Goal: Task Accomplishment & Management: Manage account settings

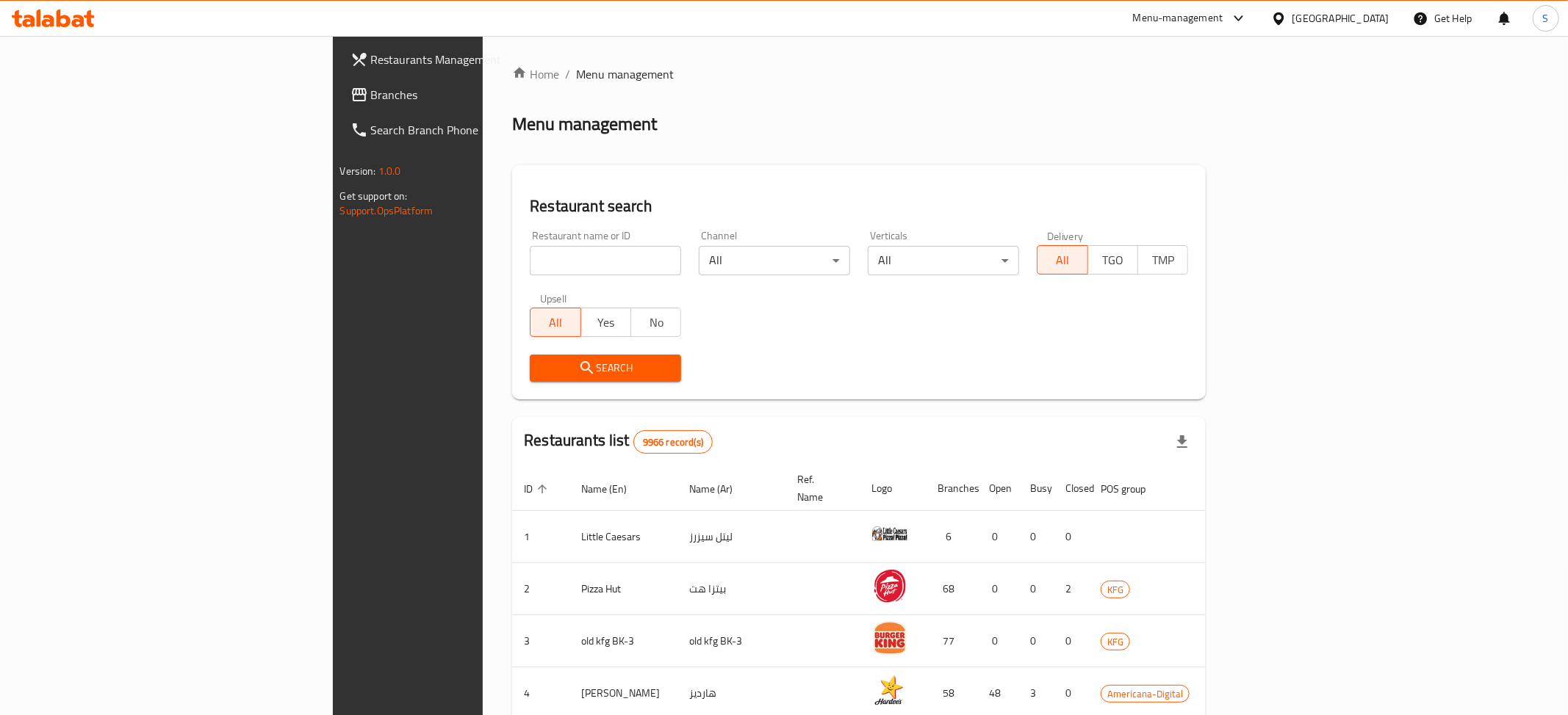
click at [530, 244] on div "Restaurant name or ID Restaurant name or ID" at bounding box center [605, 253] width 151 height 45
drag, startPoint x: 435, startPoint y: 260, endPoint x: 424, endPoint y: 262, distance: 11.2
click at [530, 260] on input "search" at bounding box center [605, 260] width 151 height 30
paste input "Health stop"
click button "Search" at bounding box center [605, 368] width 151 height 27
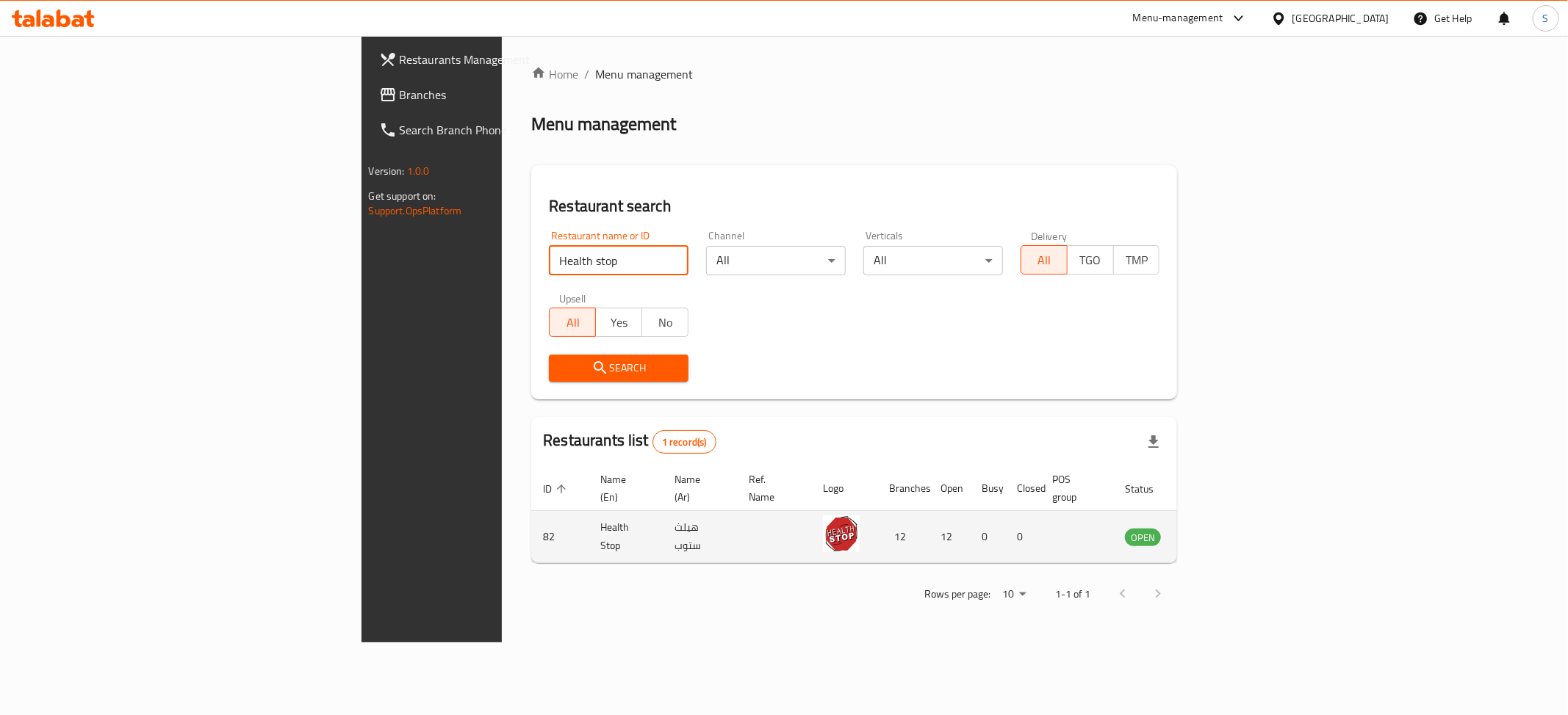
type input "Health stop"
click at [1219, 532] on icon "enhanced table" at bounding box center [1210, 538] width 16 height 12
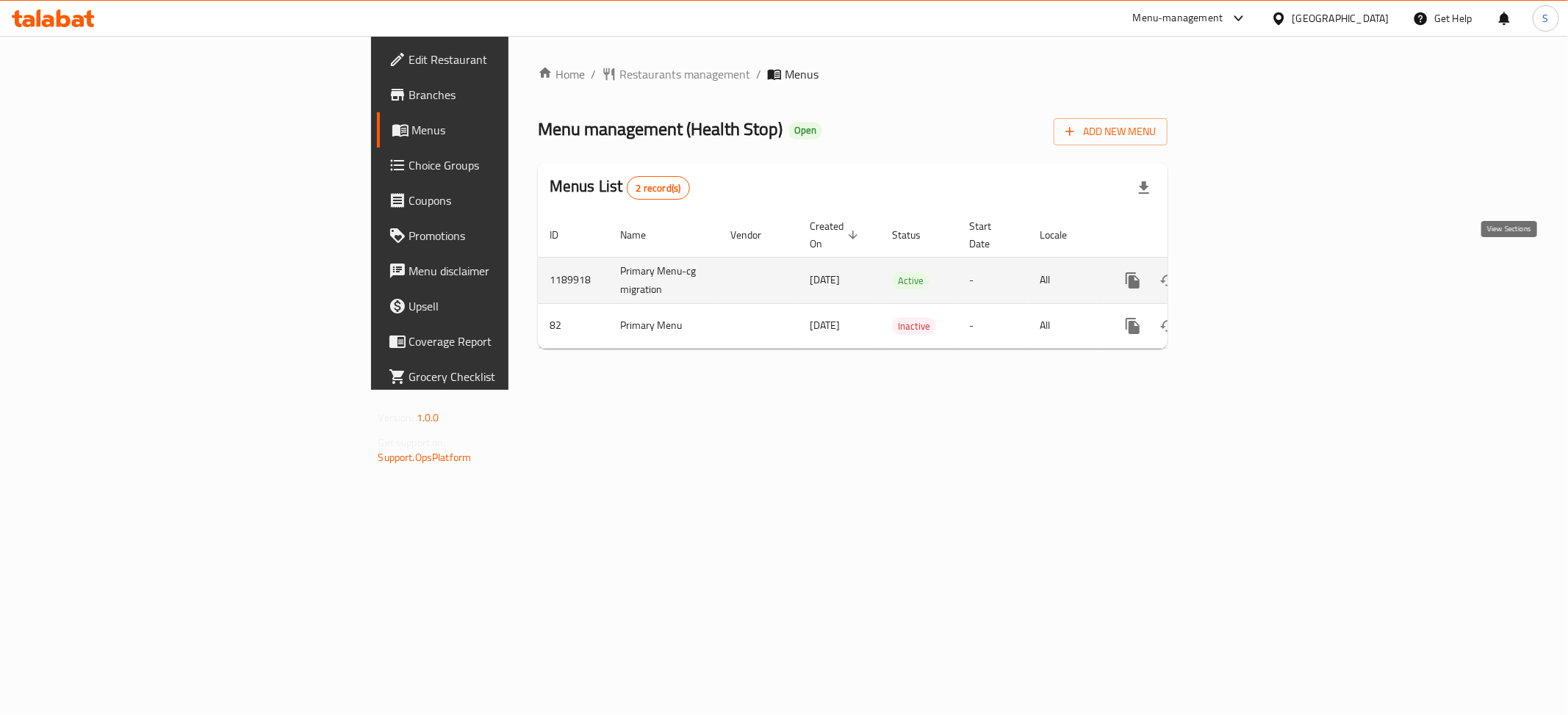
click at [1248, 272] on icon "enhanced table" at bounding box center [1238, 280] width 17 height 17
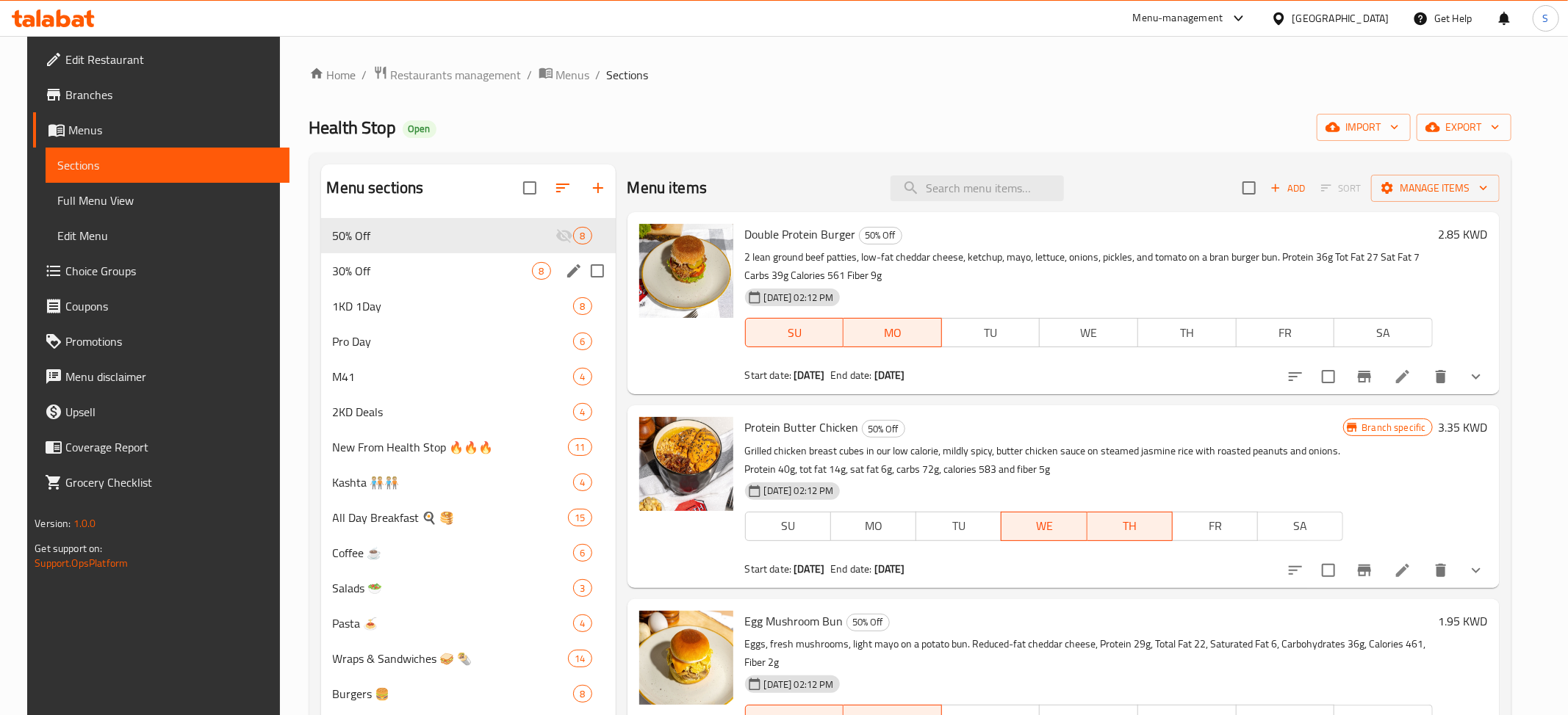
click at [436, 263] on span "30% Off" at bounding box center [432, 271] width 200 height 17
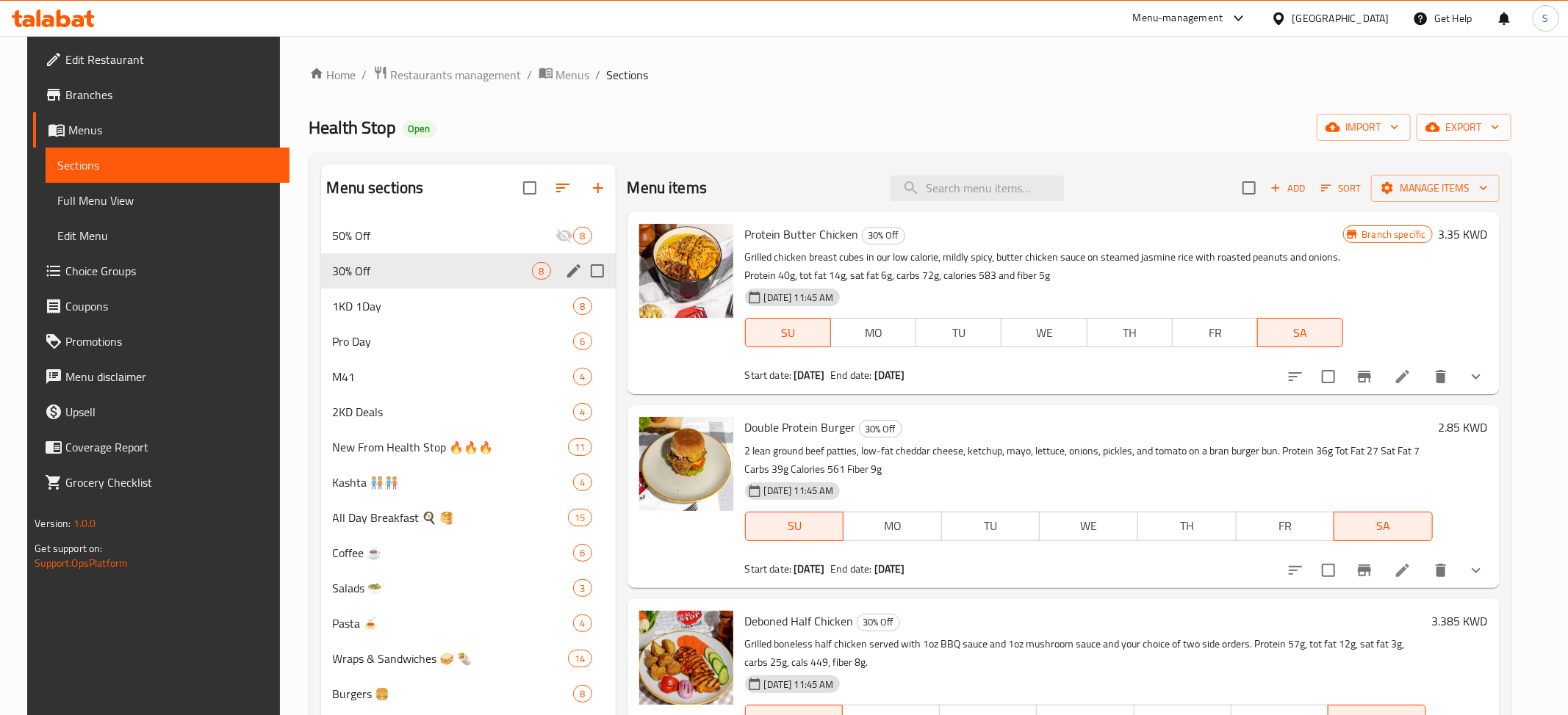
click at [593, 270] on input "Menu sections" at bounding box center [597, 271] width 31 height 31
checkbox input "true"
click at [526, 186] on icon "button" at bounding box center [527, 187] width 13 height 13
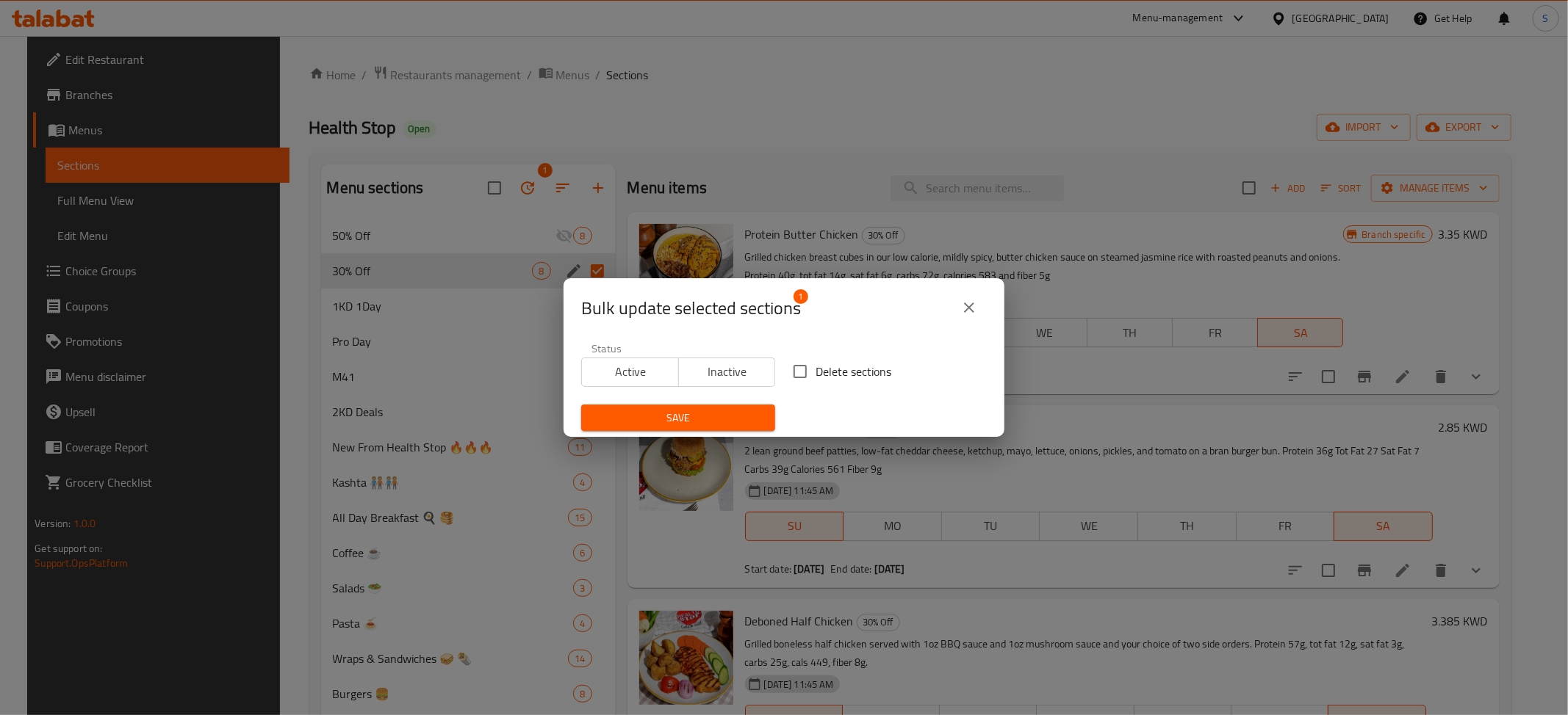
click at [754, 370] on span "Inactive" at bounding box center [728, 371] width 85 height 22
click at [702, 417] on span "Save" at bounding box center [678, 417] width 170 height 18
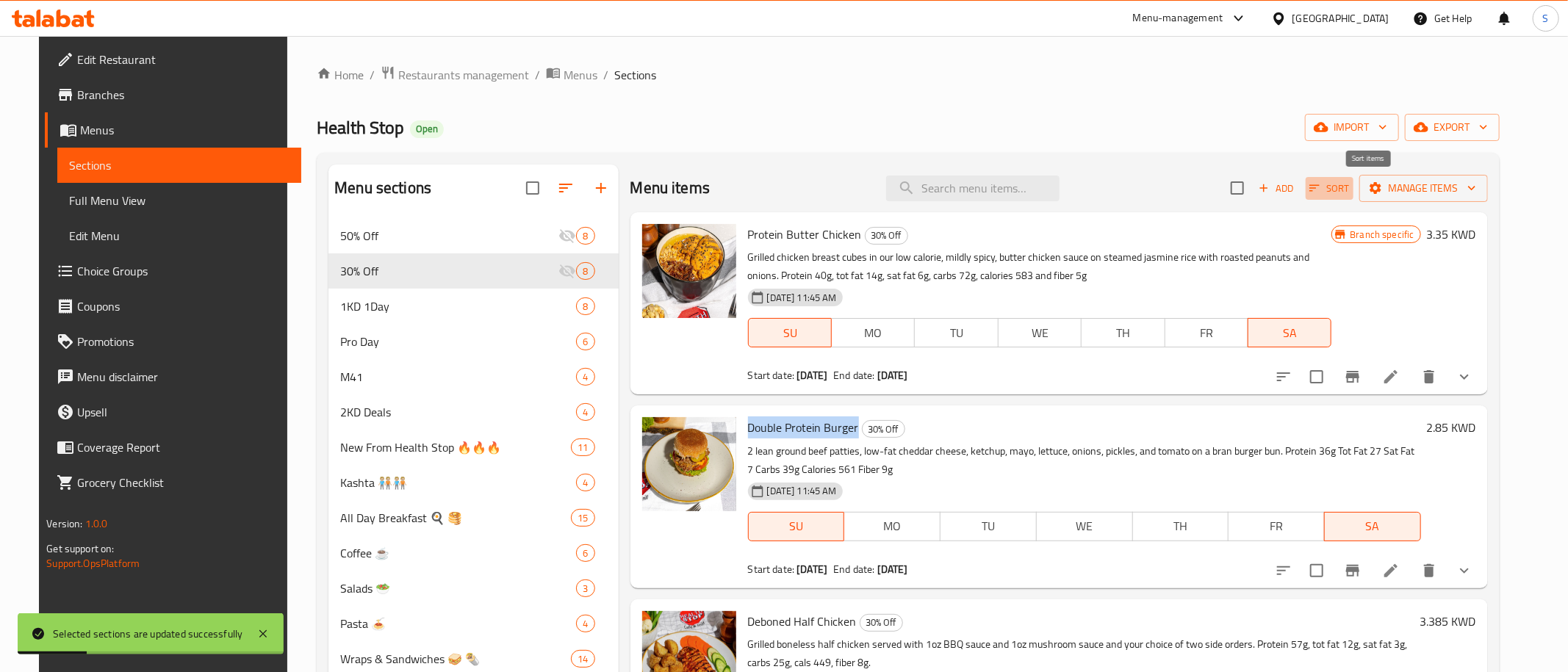
click at [1321, 189] on icon "button" at bounding box center [1314, 188] width 13 height 13
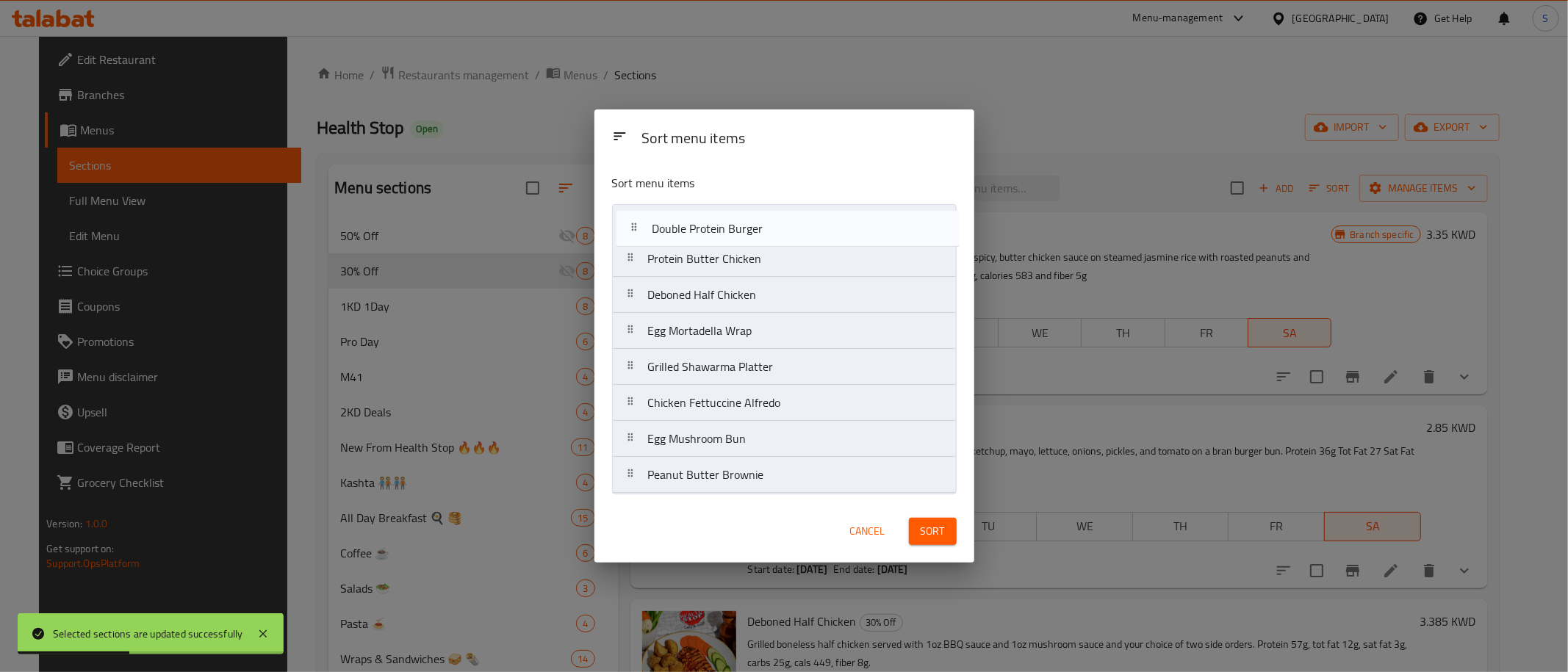
drag, startPoint x: 772, startPoint y: 263, endPoint x: 774, endPoint y: 238, distance: 25.1
click at [776, 230] on nav "Protein Butter Chicken Double Protein Burger Deboned Half Chicken Egg Mortadell…" at bounding box center [784, 348] width 345 height 289
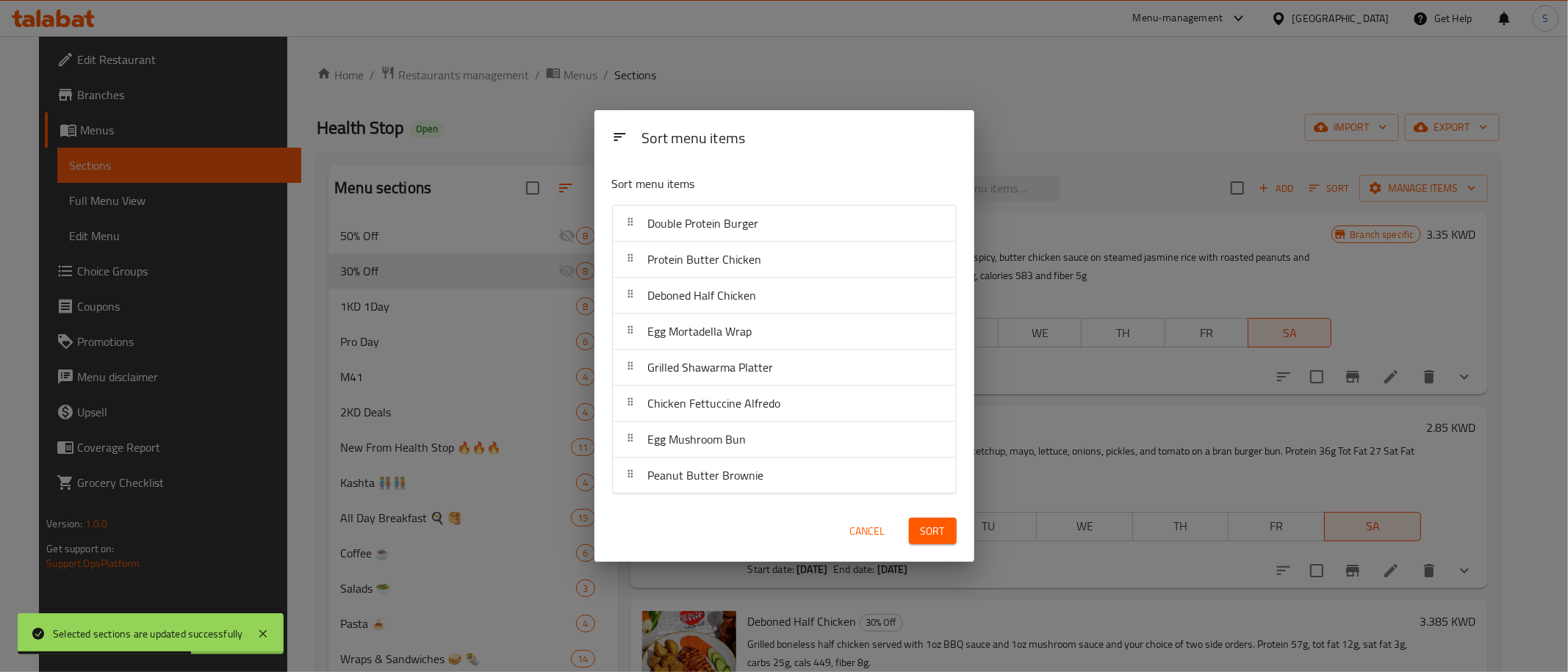
click at [819, 171] on div "Sort menu items" at bounding box center [748, 184] width 285 height 30
click at [850, 153] on div "Sort menu items" at bounding box center [799, 139] width 327 height 33
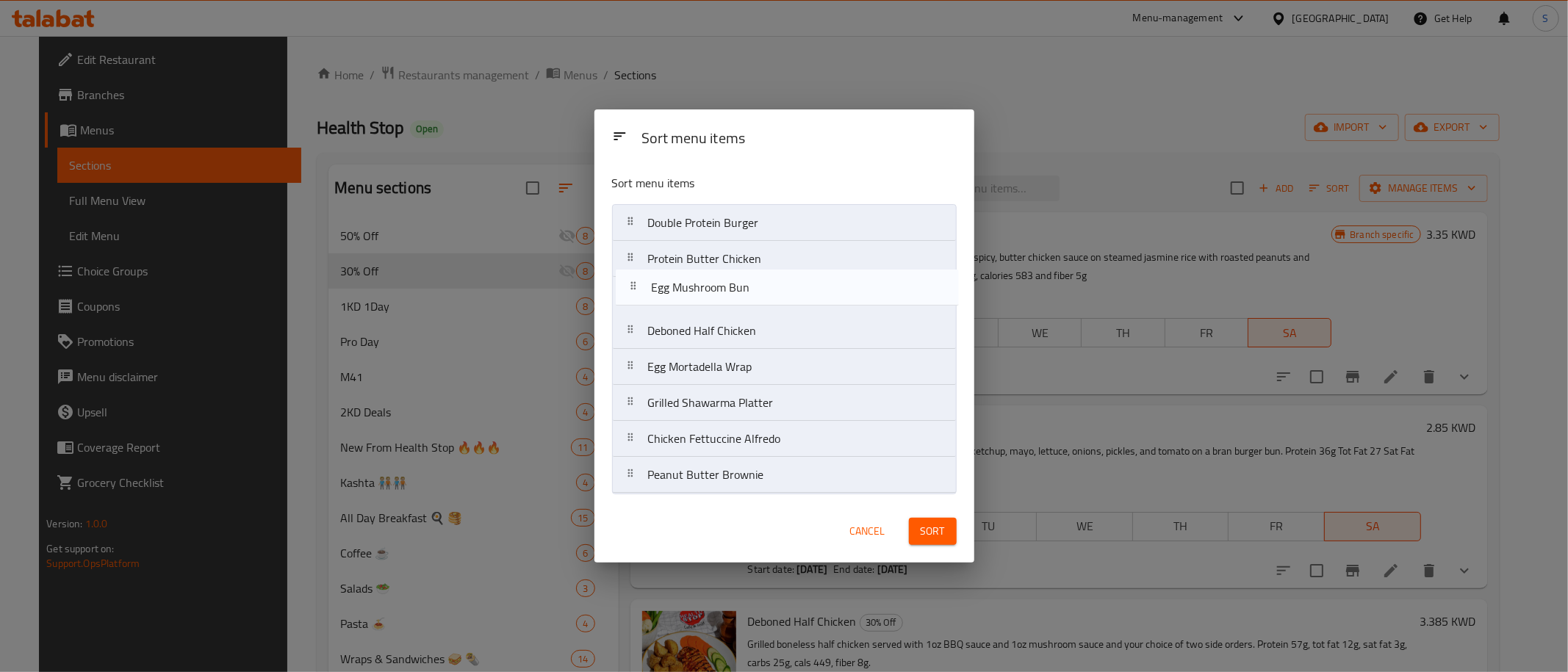
drag, startPoint x: 704, startPoint y: 445, endPoint x: 702, endPoint y: 296, distance: 149.0
click at [702, 296] on nav "Double Protein Burger Protein Butter Chicken Deboned Half Chicken Egg Mortadell…" at bounding box center [784, 348] width 345 height 289
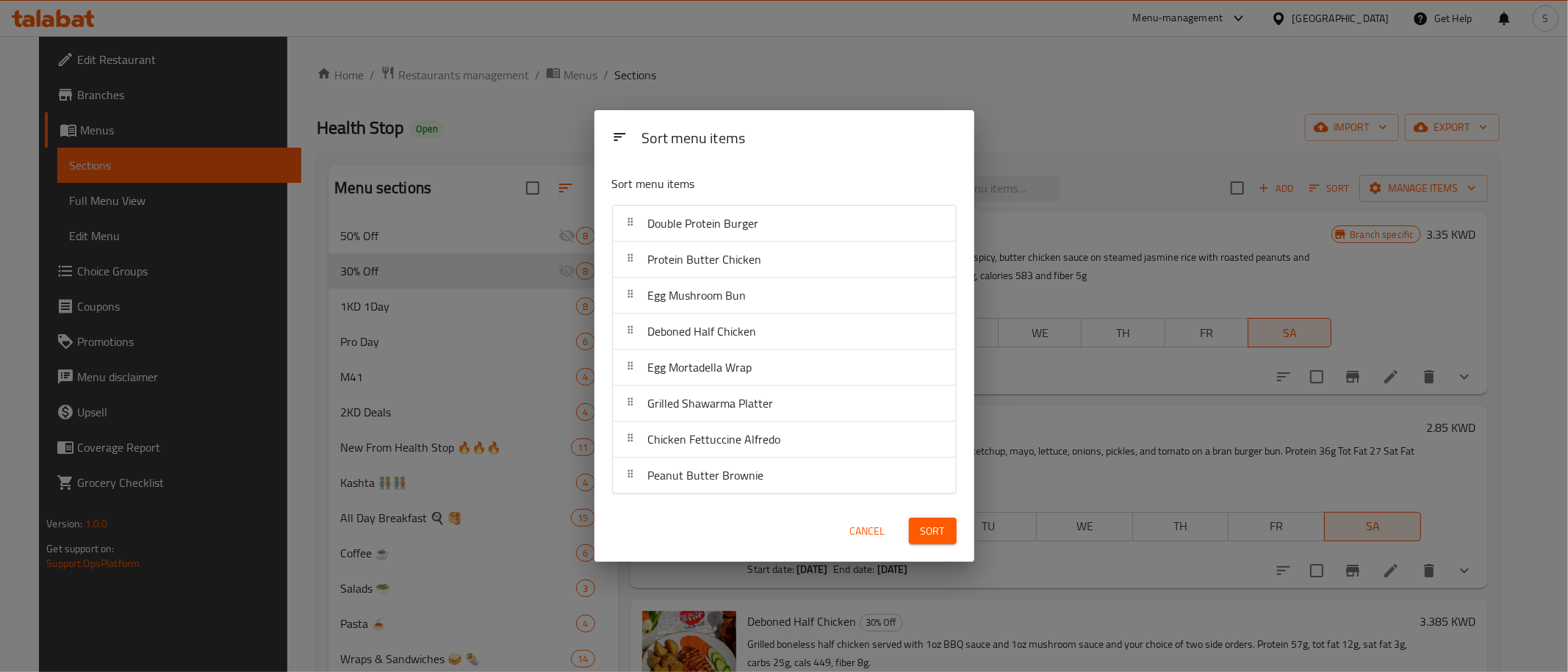
click at [849, 155] on div "Sort menu items" at bounding box center [799, 139] width 327 height 33
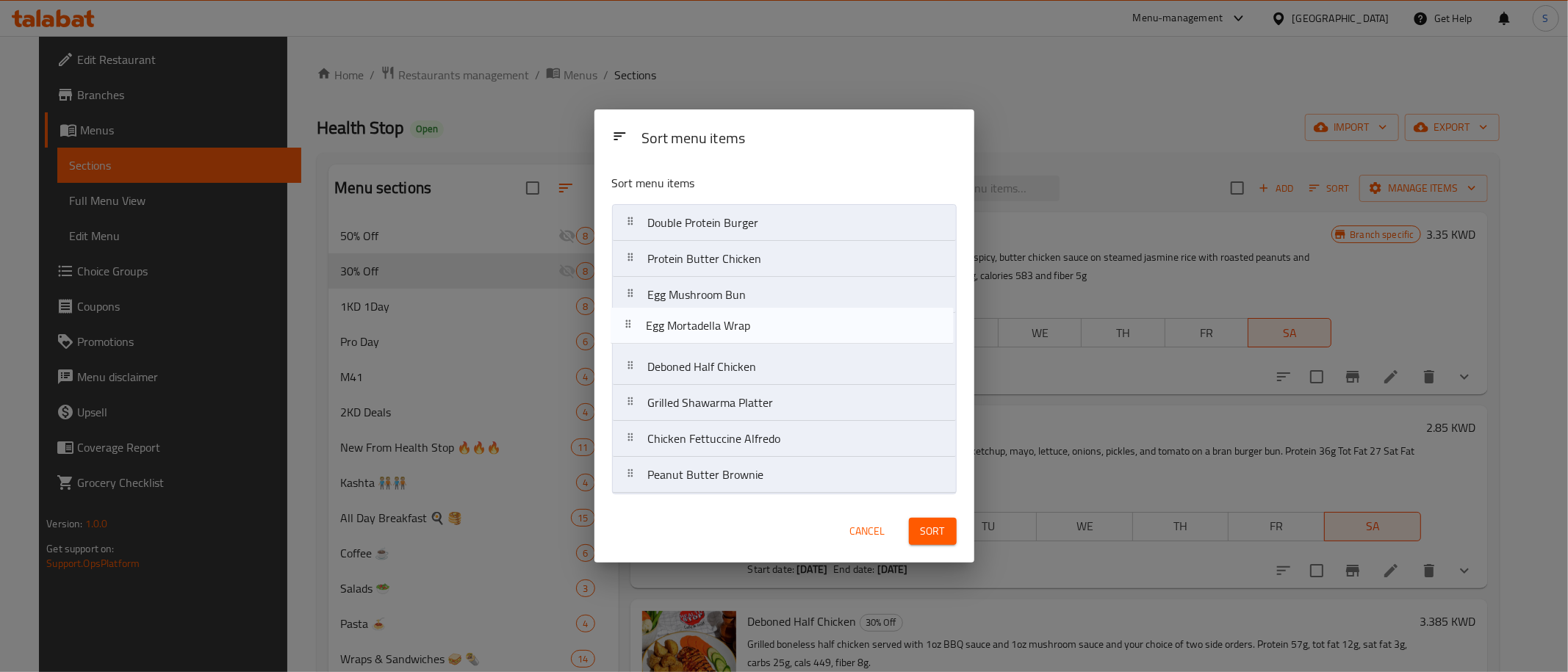
drag, startPoint x: 662, startPoint y: 370, endPoint x: 658, endPoint y: 322, distance: 48.2
click at [658, 322] on nav "Double Protein Burger Protein Butter Chicken Egg Mushroom Bun Deboned Half Chic…" at bounding box center [784, 348] width 345 height 289
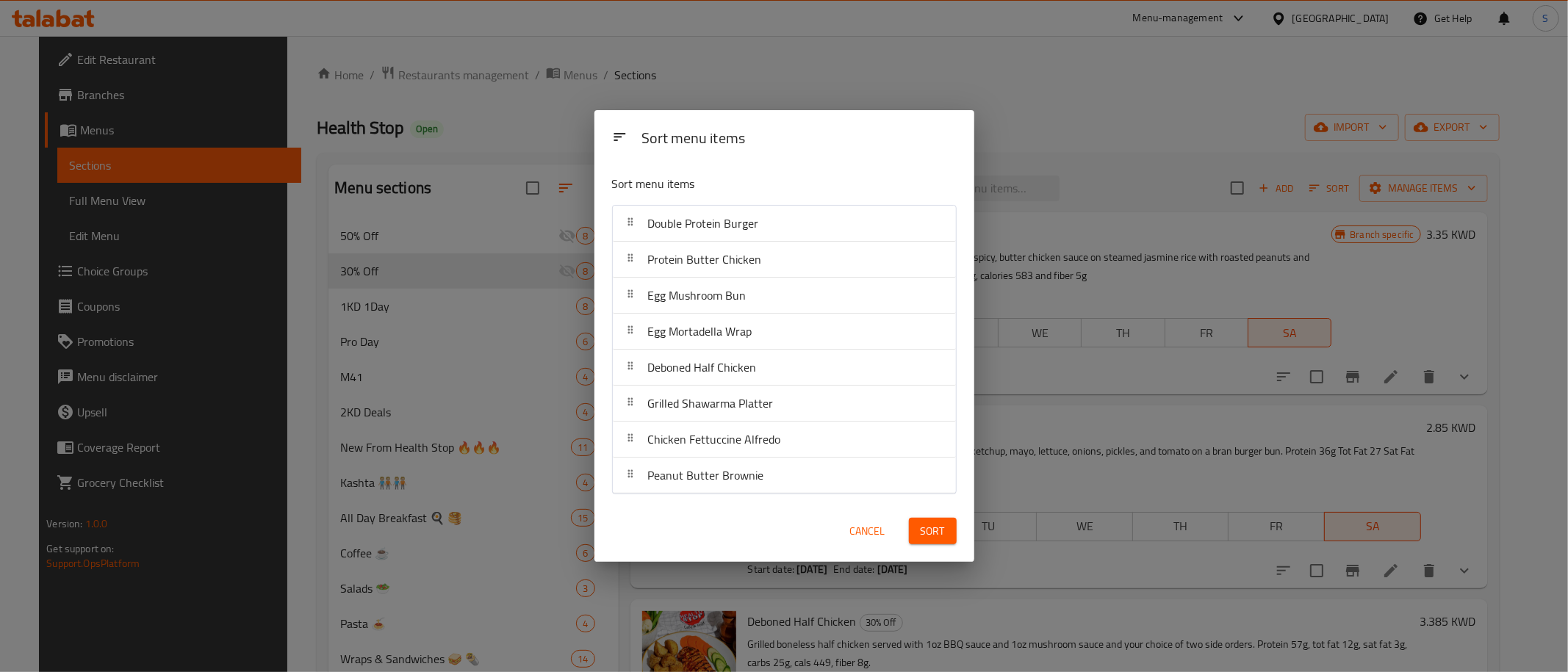
click at [805, 150] on div "Sort menu items" at bounding box center [799, 139] width 327 height 33
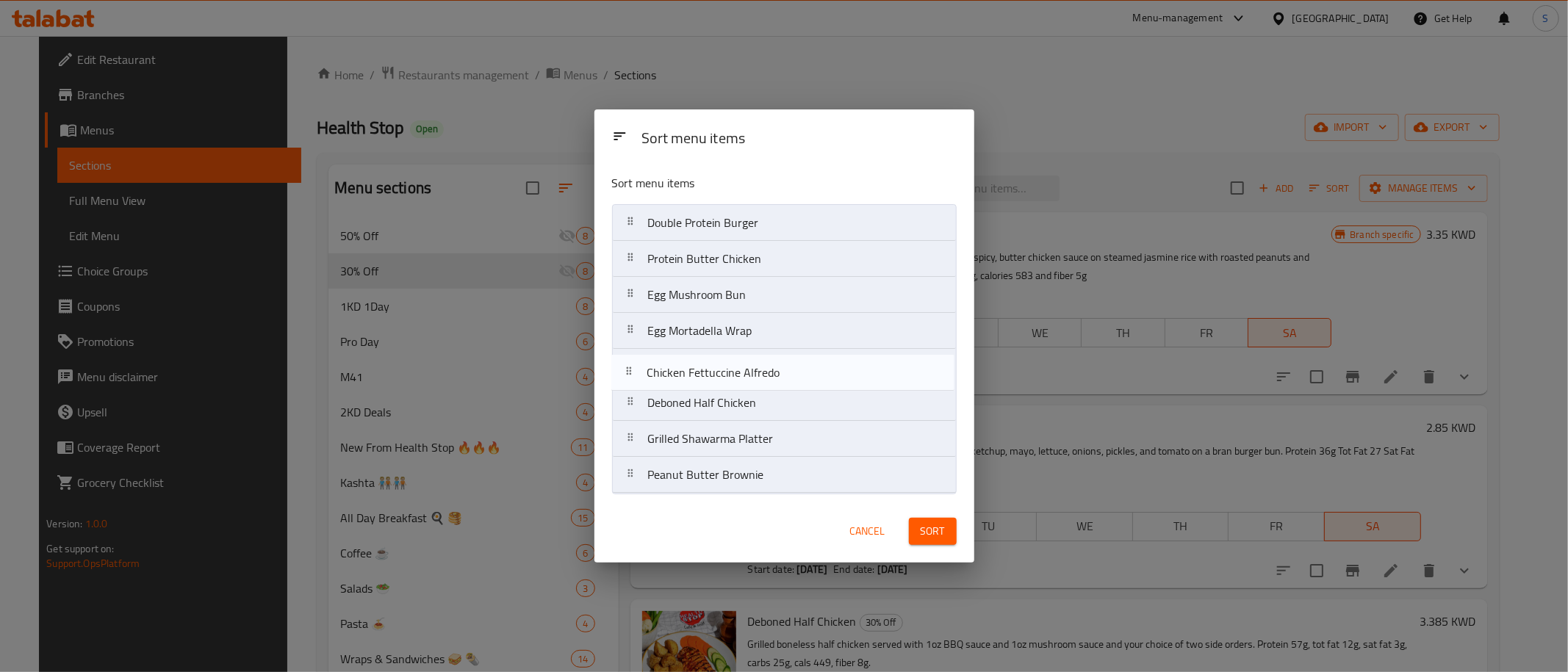
drag, startPoint x: 702, startPoint y: 446, endPoint x: 700, endPoint y: 374, distance: 72.0
click at [700, 374] on nav "Double Protein Burger Protein Butter Chicken Egg Mushroom Bun Egg Mortadella Wr…" at bounding box center [784, 348] width 345 height 289
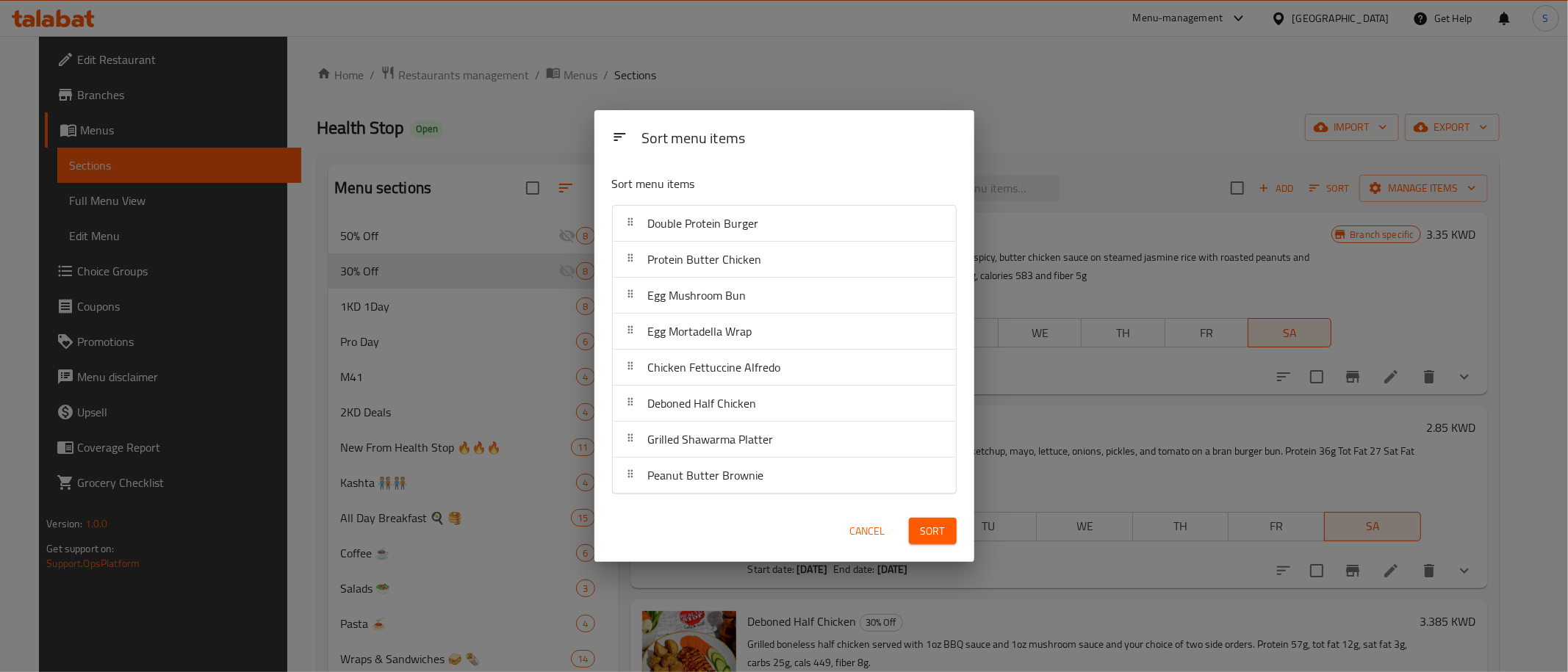
click at [809, 156] on div "Sort menu items" at bounding box center [784, 136] width 356 height 41
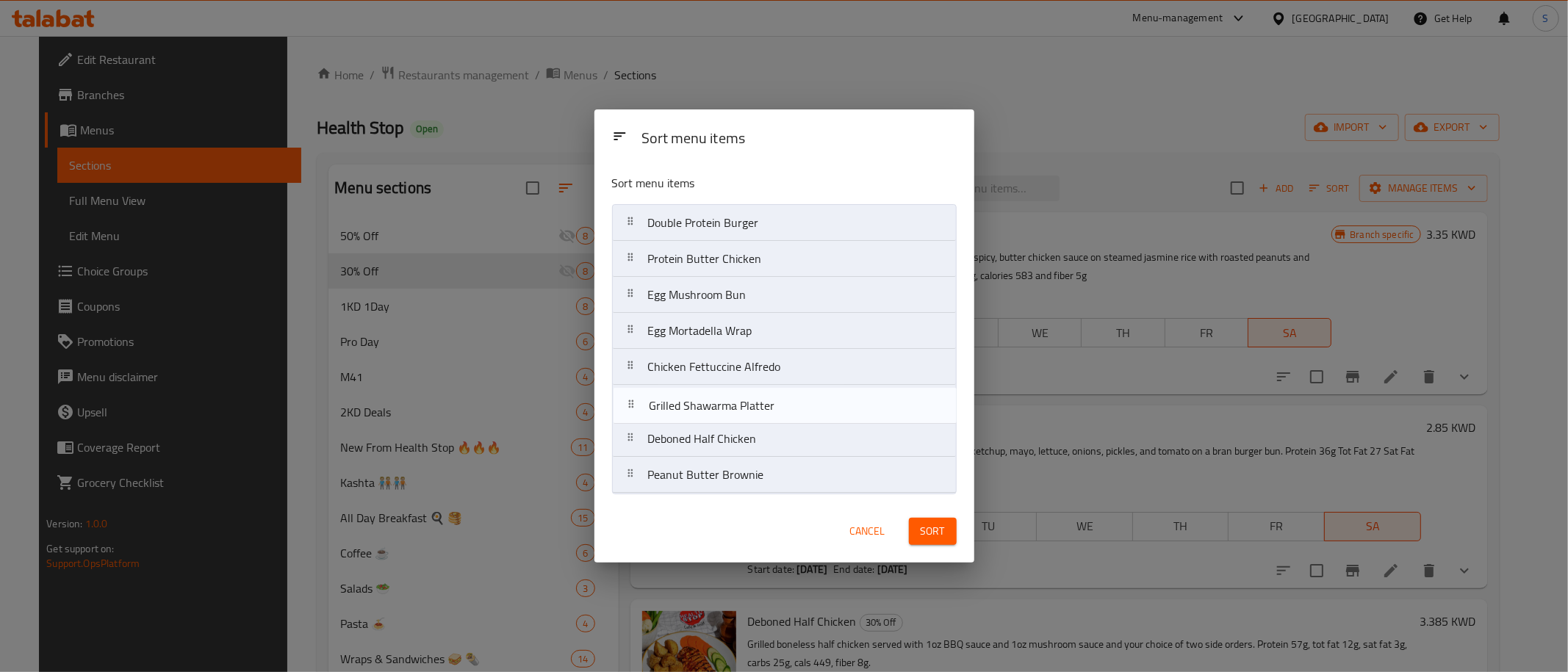
drag, startPoint x: 725, startPoint y: 446, endPoint x: 726, endPoint y: 406, distance: 40.0
click at [726, 406] on nav "Double Protein Burger Protein Butter Chicken Egg Mushroom Bun Egg Mortadella Wr…" at bounding box center [784, 348] width 345 height 289
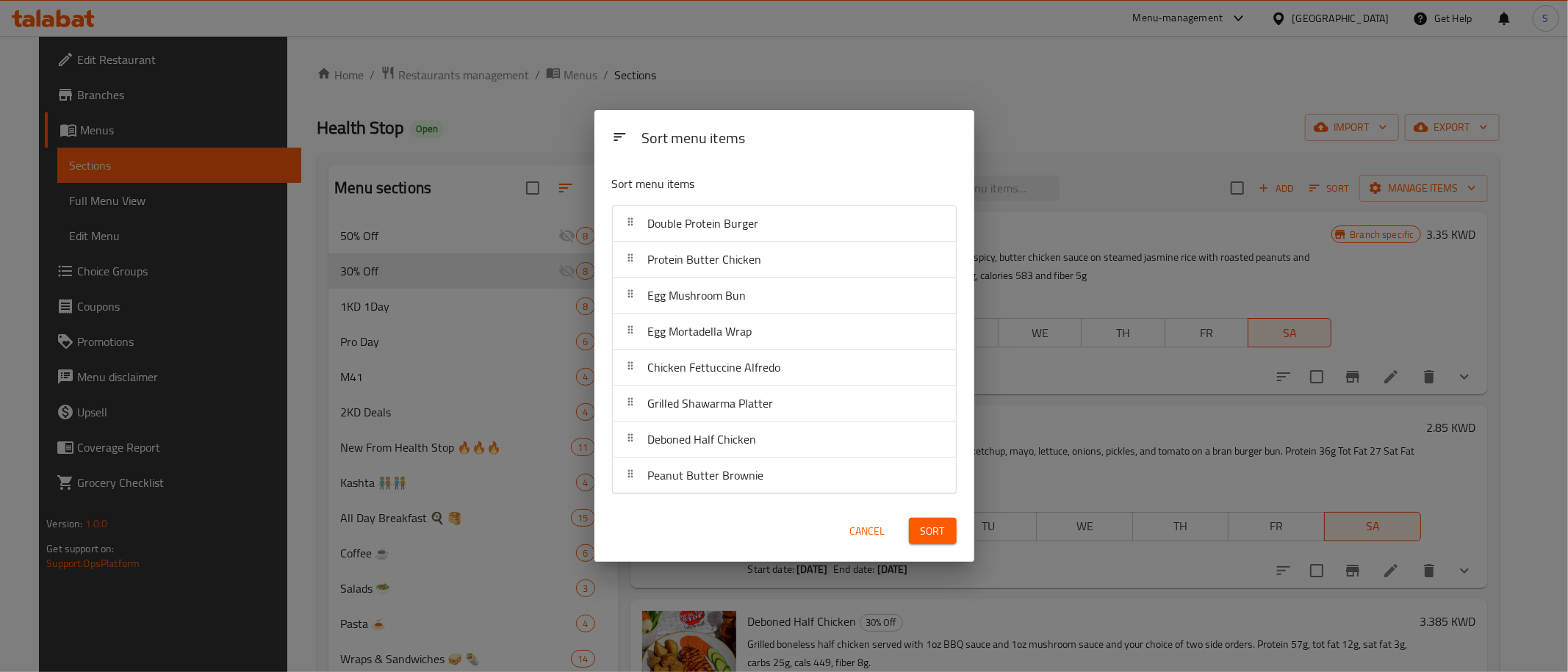
click at [813, 141] on div "Sort menu items" at bounding box center [799, 139] width 327 height 33
click at [926, 539] on span "Sort" at bounding box center [932, 531] width 24 height 18
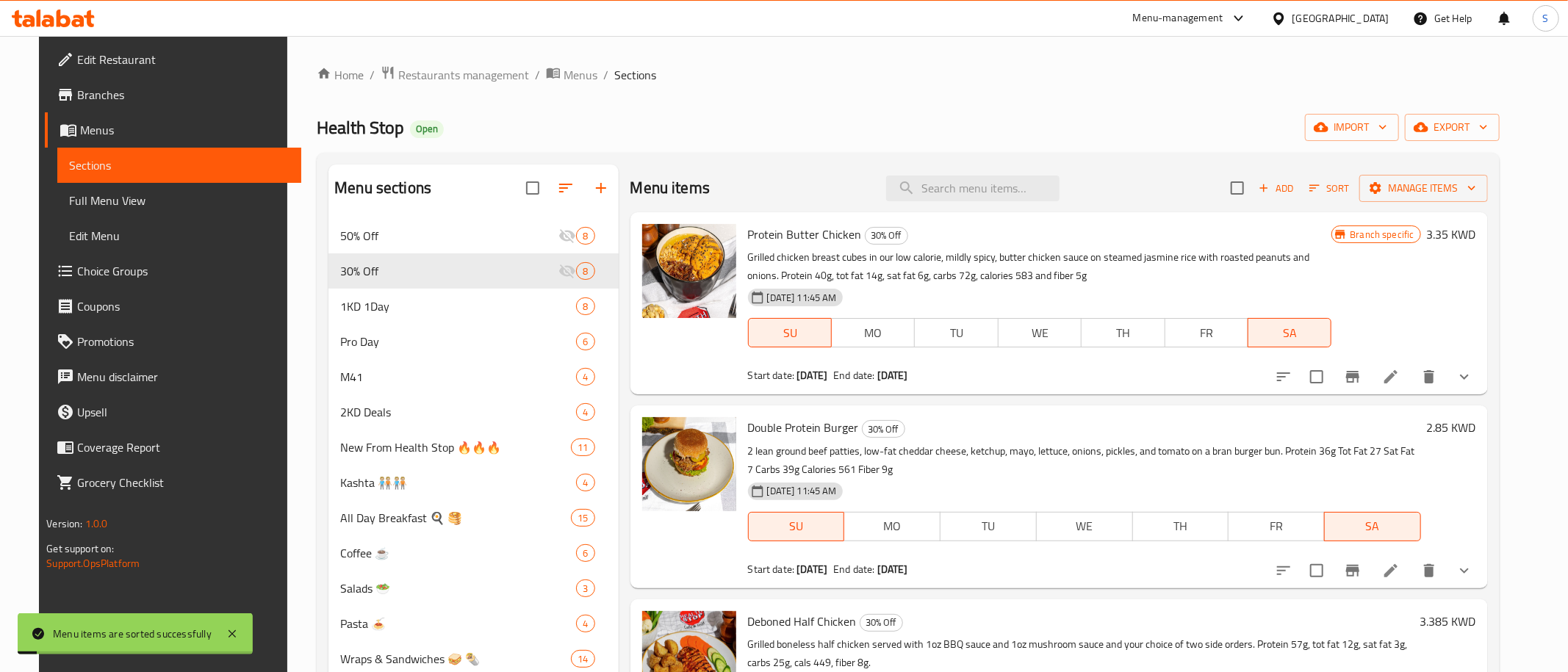
click at [1105, 109] on div "Home / Restaurants management / Menus / Sections Health Stop Open import export…" at bounding box center [908, 609] width 1183 height 1087
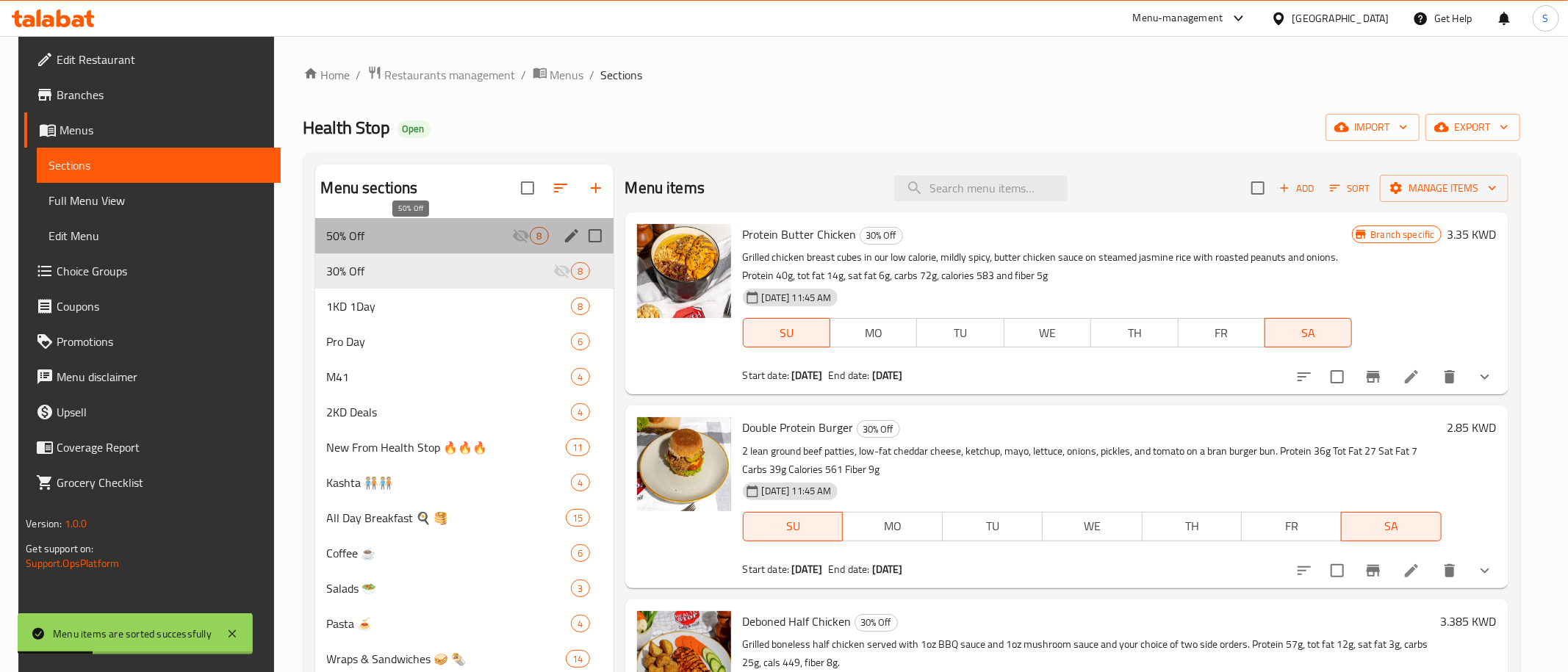
click at [464, 238] on span "50% Off" at bounding box center [420, 235] width 186 height 17
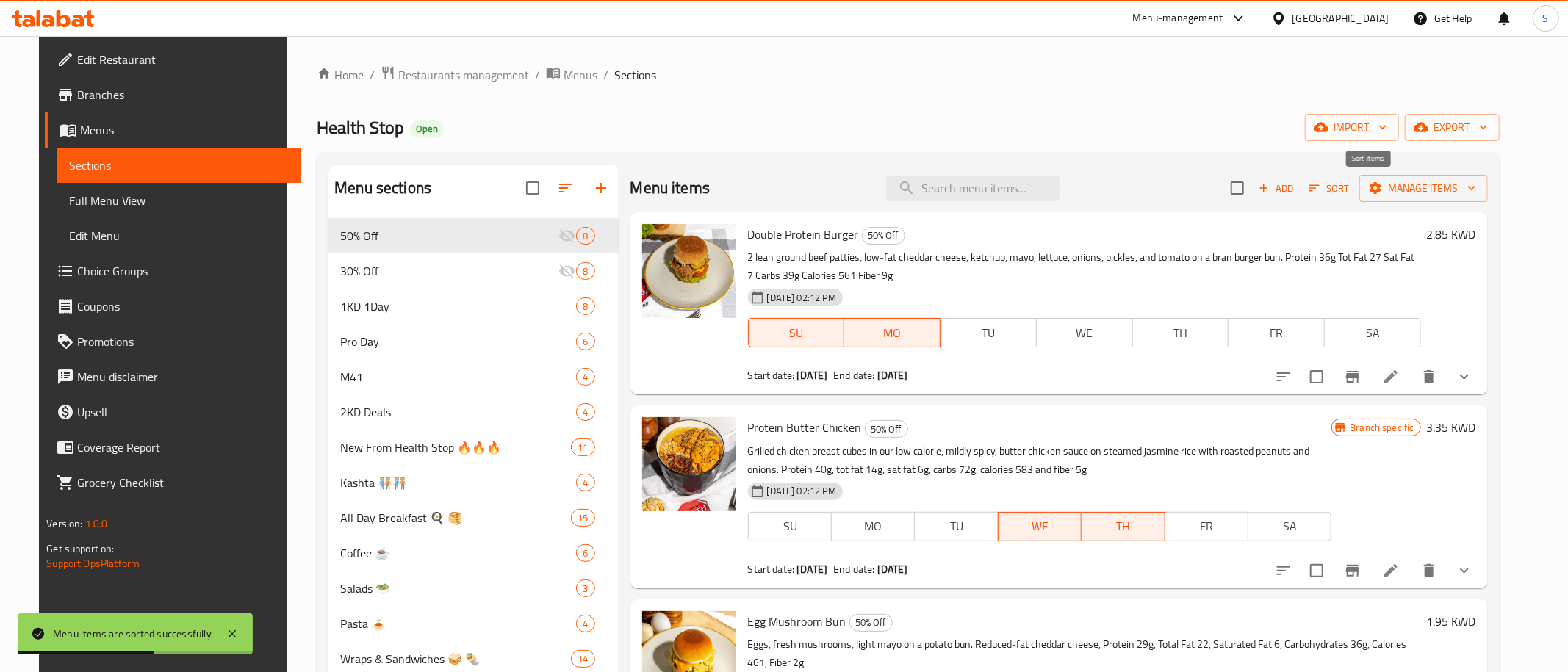
click at [1349, 186] on span "Sort" at bounding box center [1329, 188] width 41 height 16
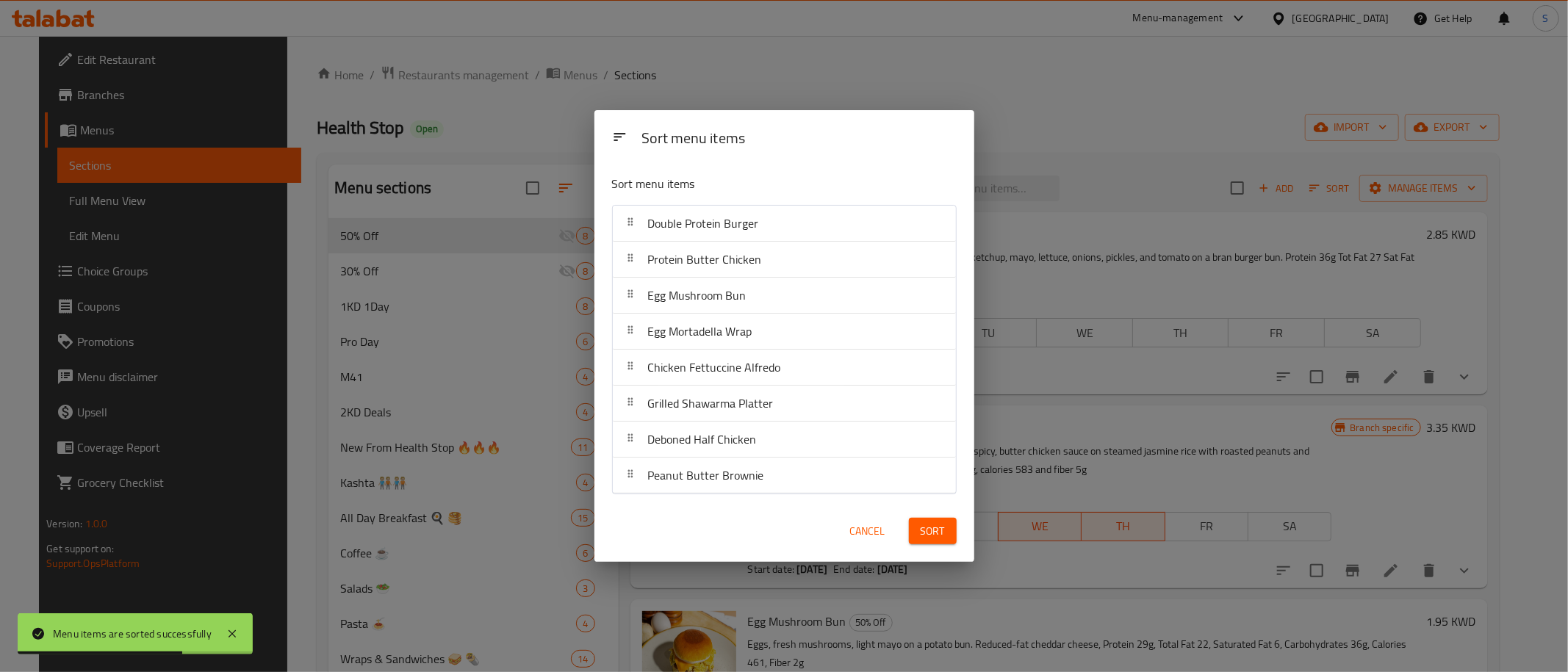
scroll to position [571, 0]
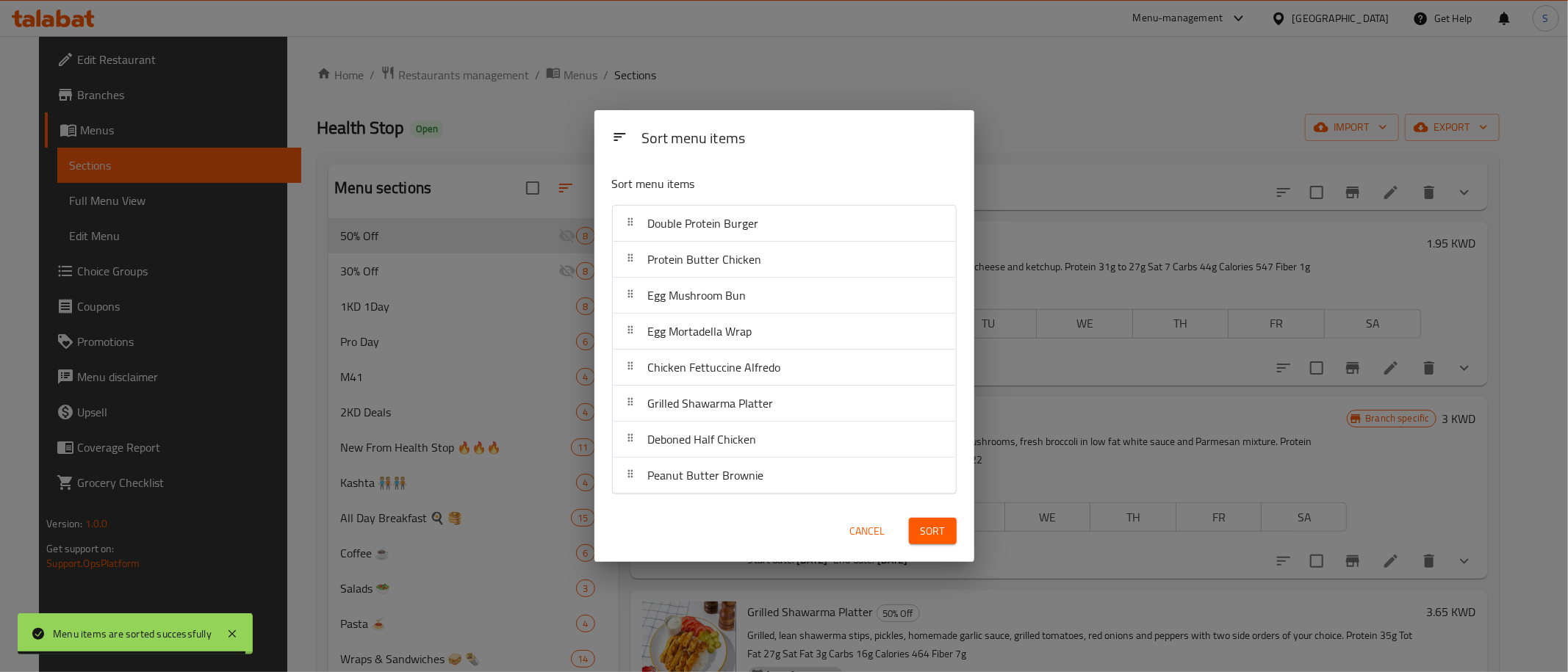
click at [926, 535] on span "Sort" at bounding box center [932, 531] width 24 height 18
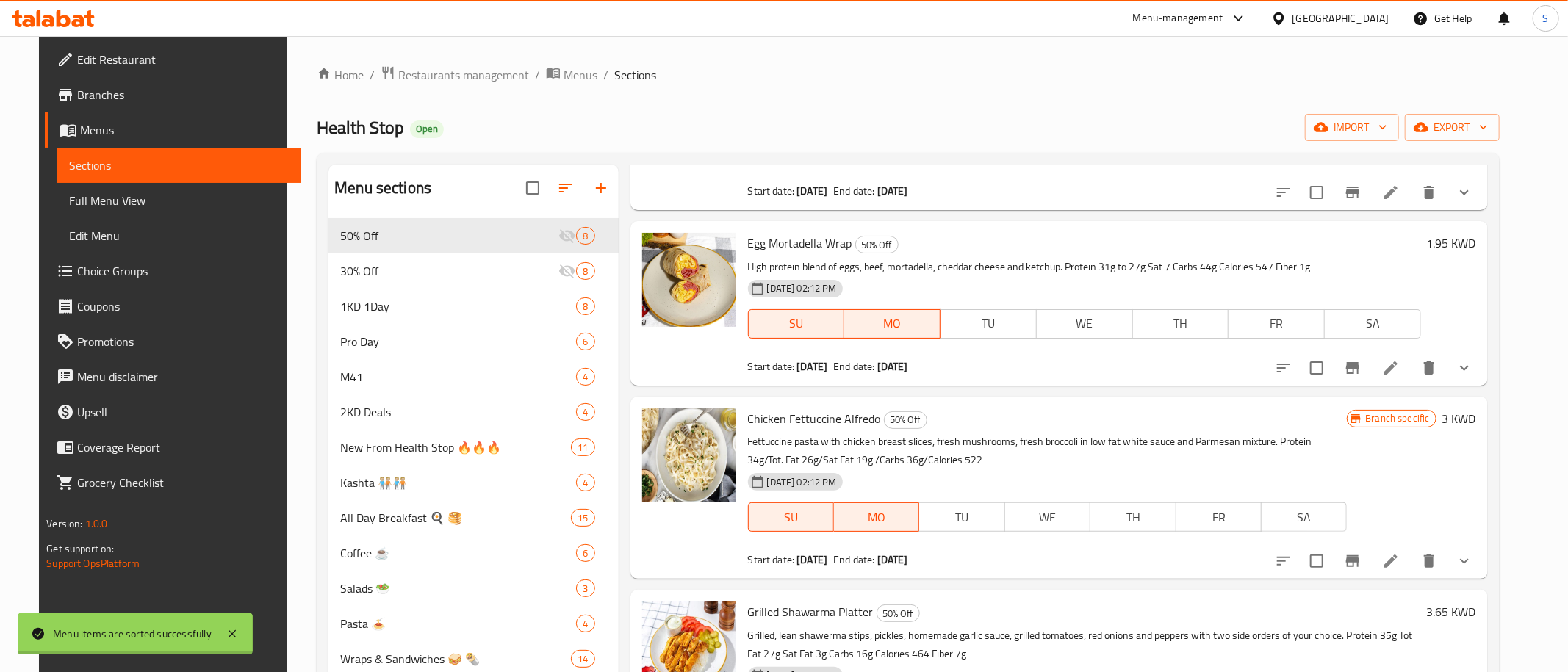
scroll to position [0, 0]
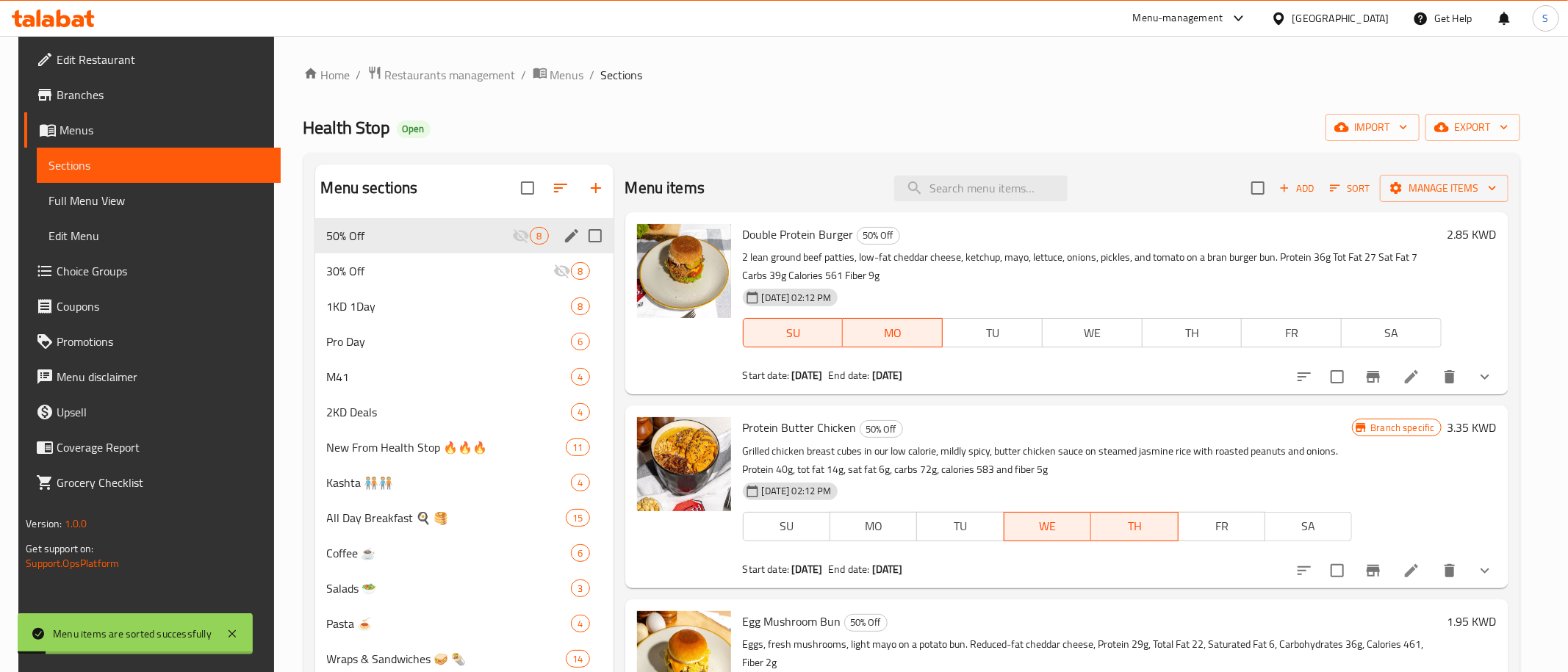
click at [590, 238] on input "Menu sections" at bounding box center [596, 236] width 31 height 31
checkbox input "true"
click at [524, 186] on icon "button" at bounding box center [524, 188] width 13 height 13
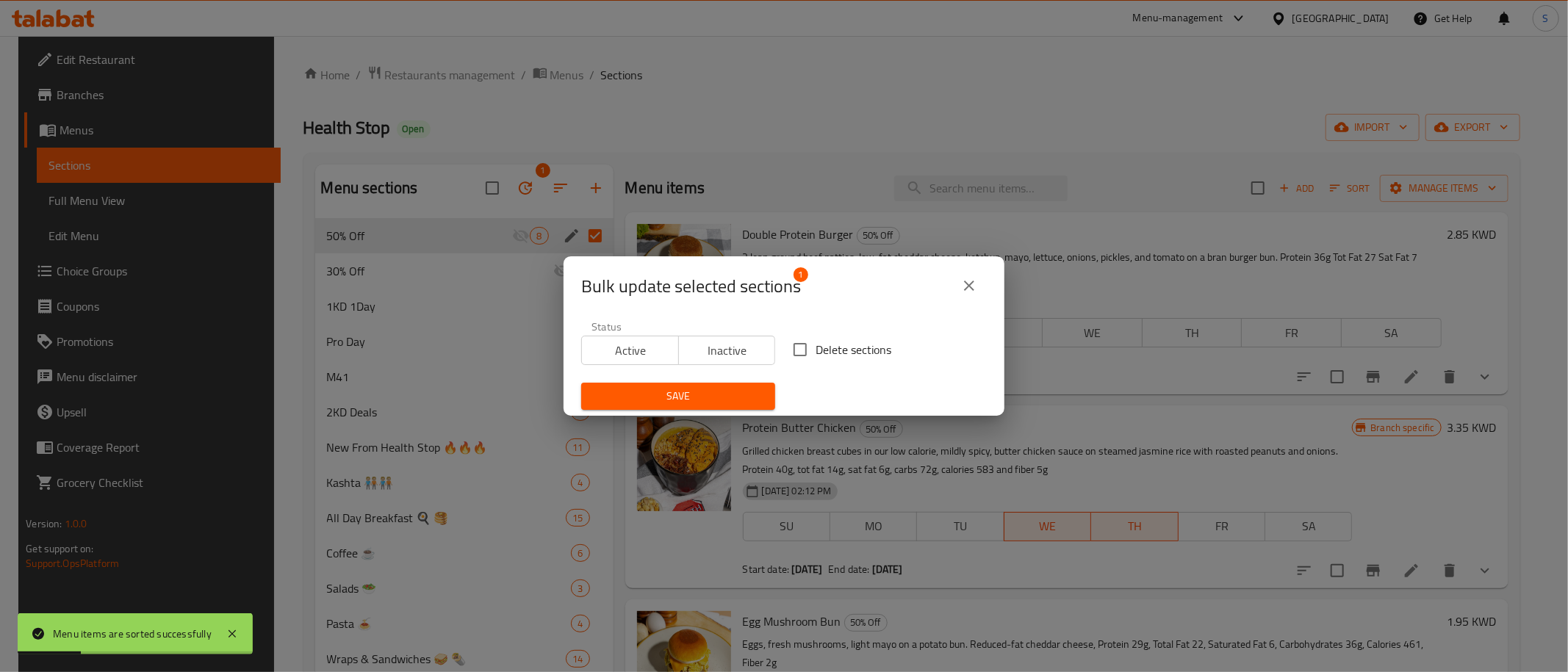
click at [620, 343] on span "Active" at bounding box center [630, 351] width 85 height 22
click at [708, 399] on span "Save" at bounding box center [678, 396] width 170 height 18
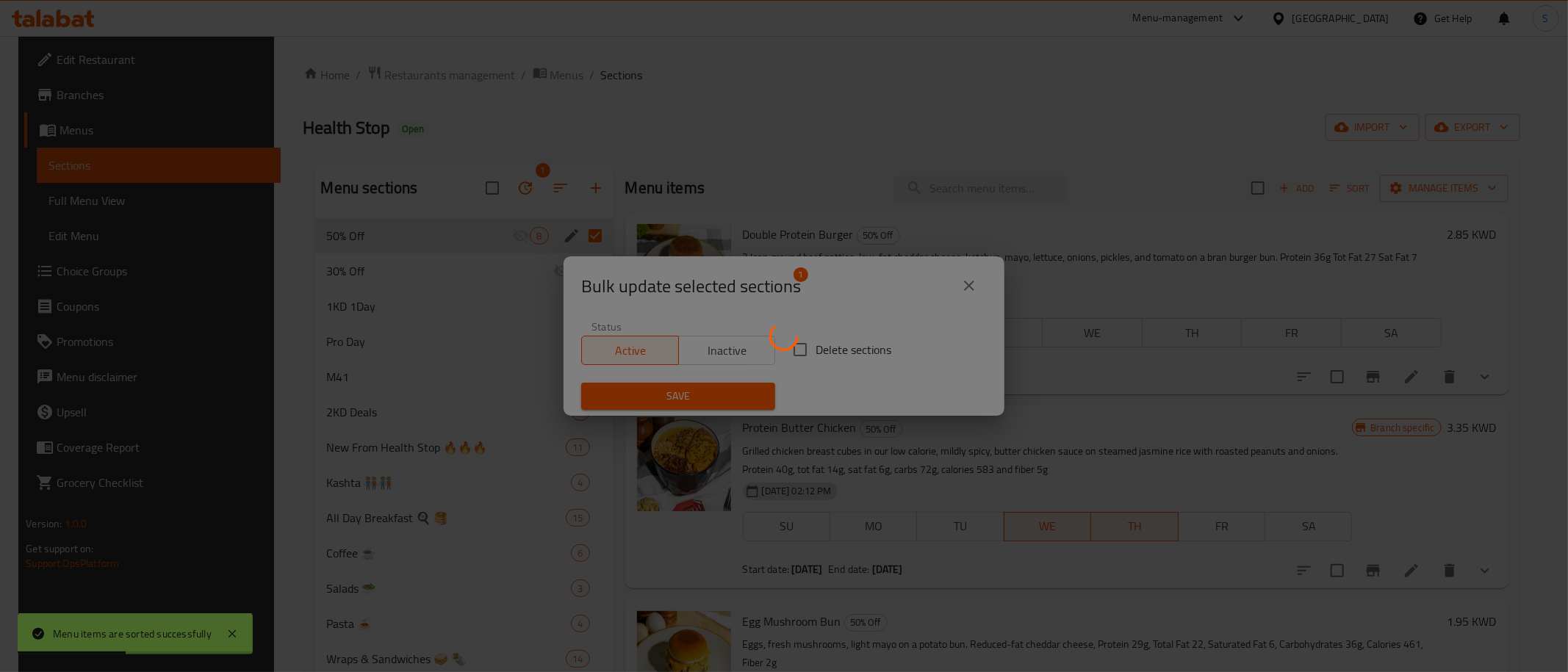
click at [1229, 133] on div at bounding box center [784, 336] width 1568 height 672
click at [1059, 152] on div at bounding box center [784, 336] width 1568 height 672
click at [1095, 140] on div at bounding box center [784, 336] width 1568 height 672
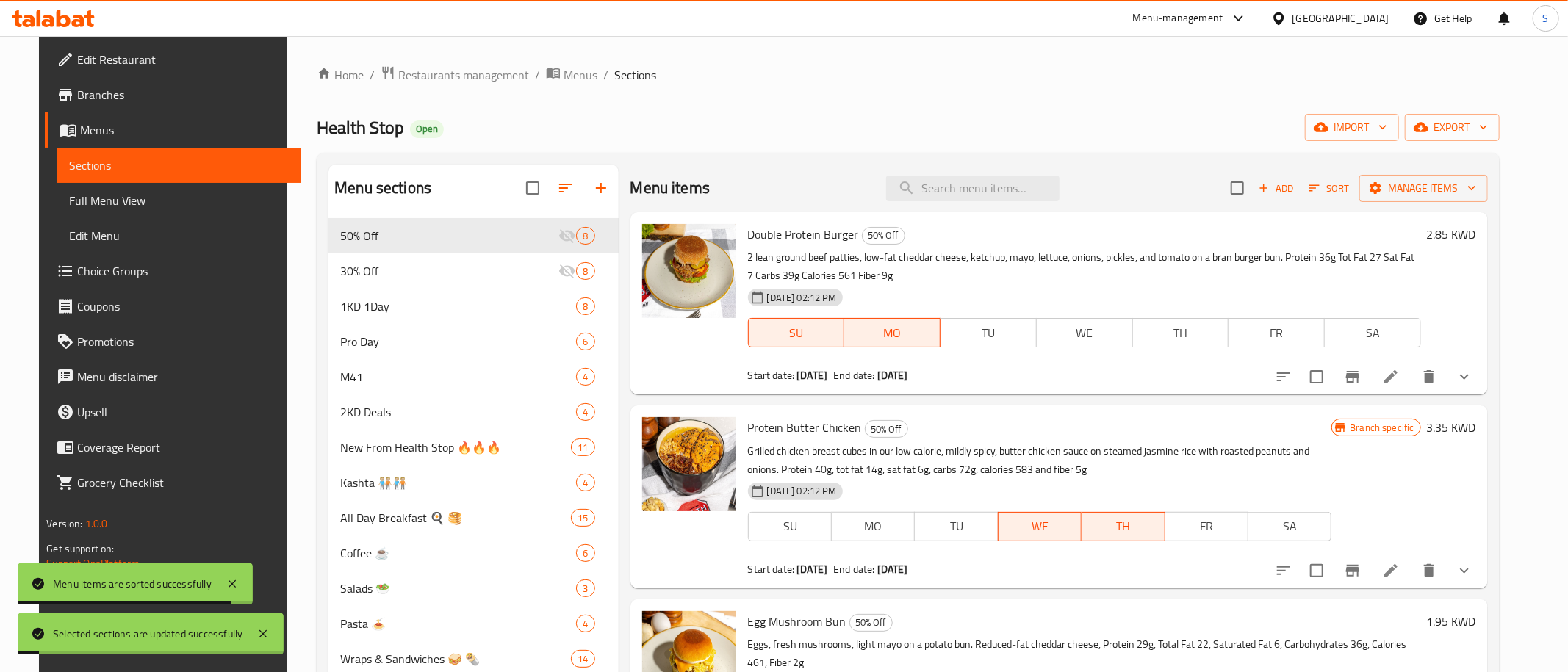
click at [1176, 146] on div "Home / Restaurants management / Menus / Sections Health Stop Open import export…" at bounding box center [908, 609] width 1183 height 1087
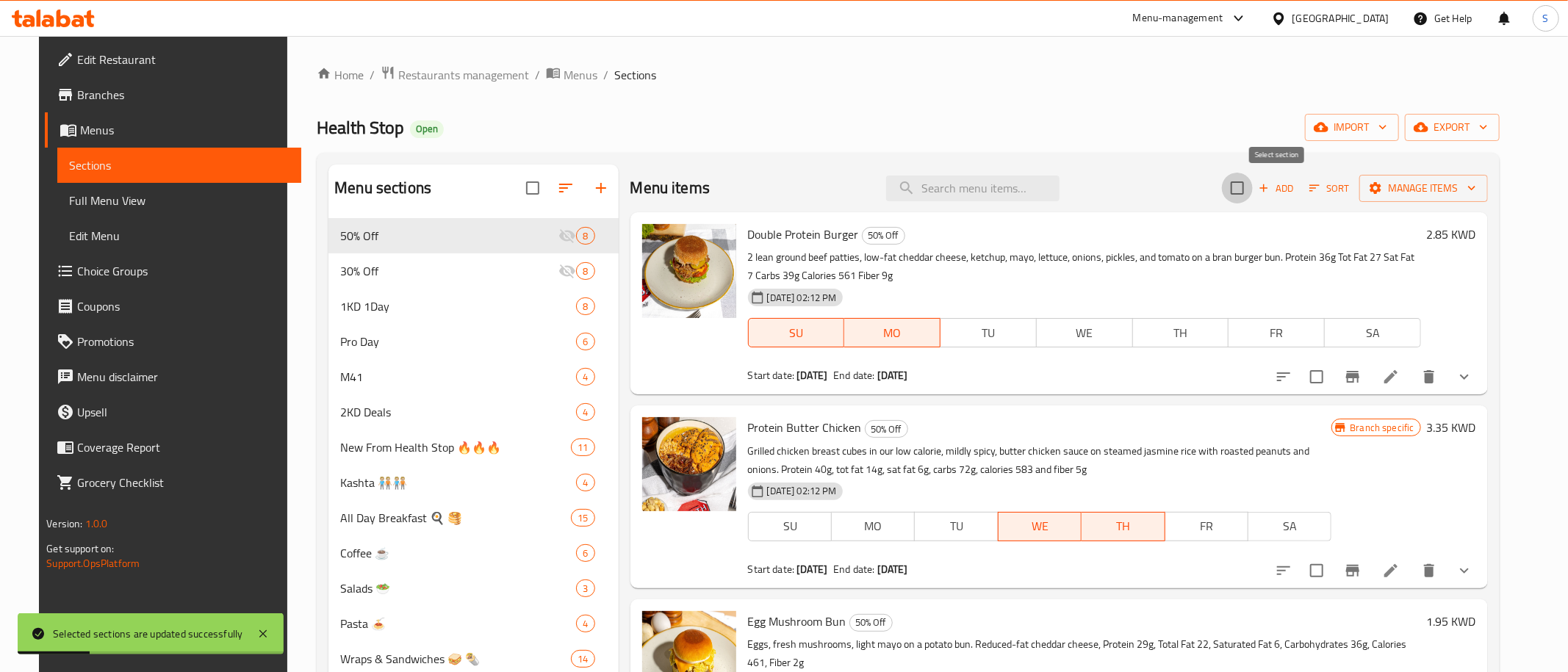
click at [1253, 182] on input "checkbox" at bounding box center [1237, 188] width 31 height 31
checkbox input "true"
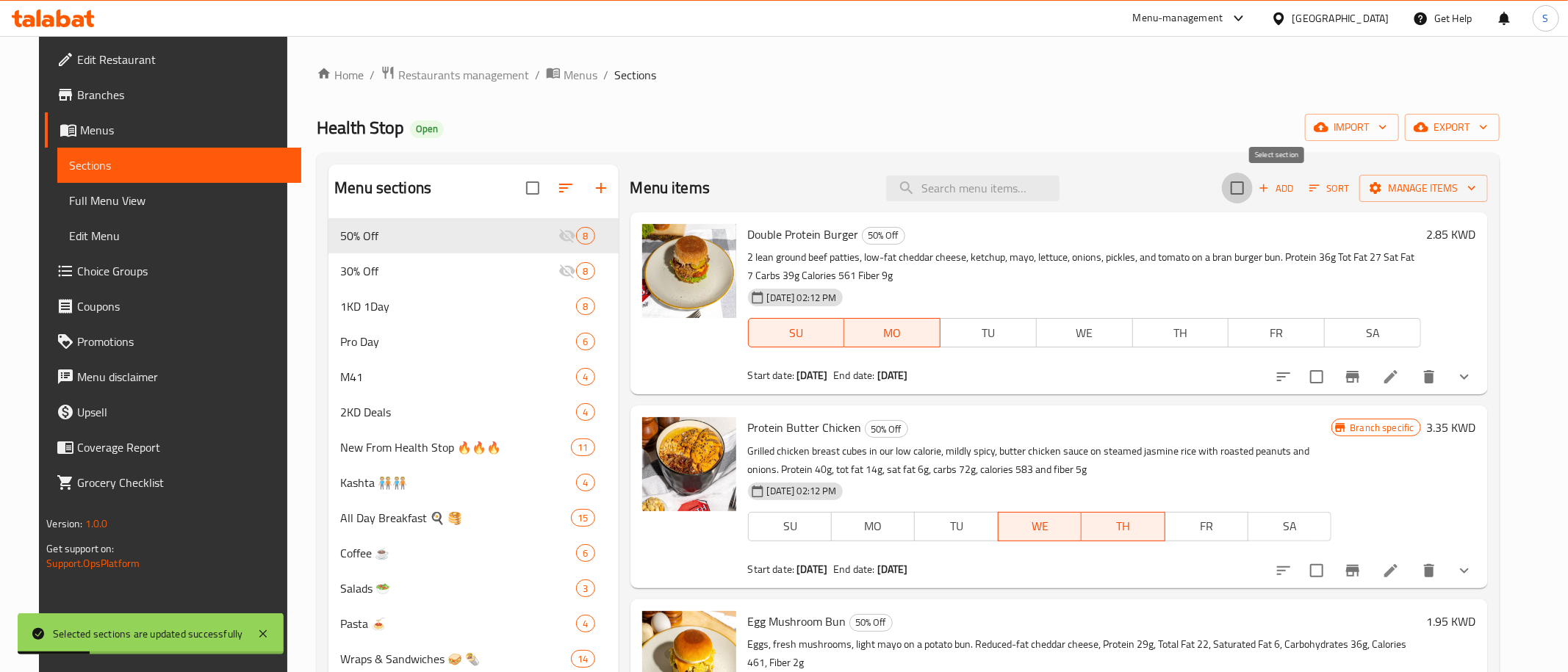
checkbox input "true"
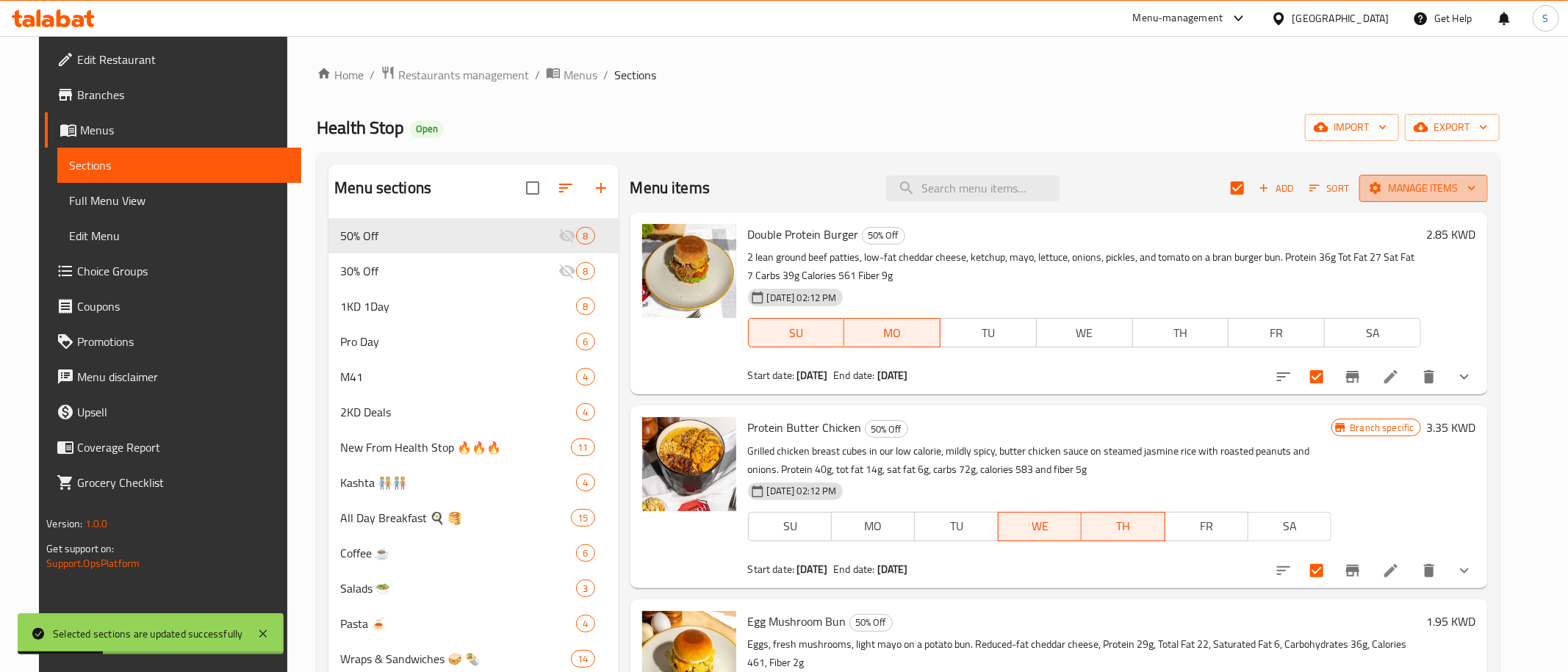
click at [1465, 187] on span "Manage items" at bounding box center [1423, 188] width 105 height 18
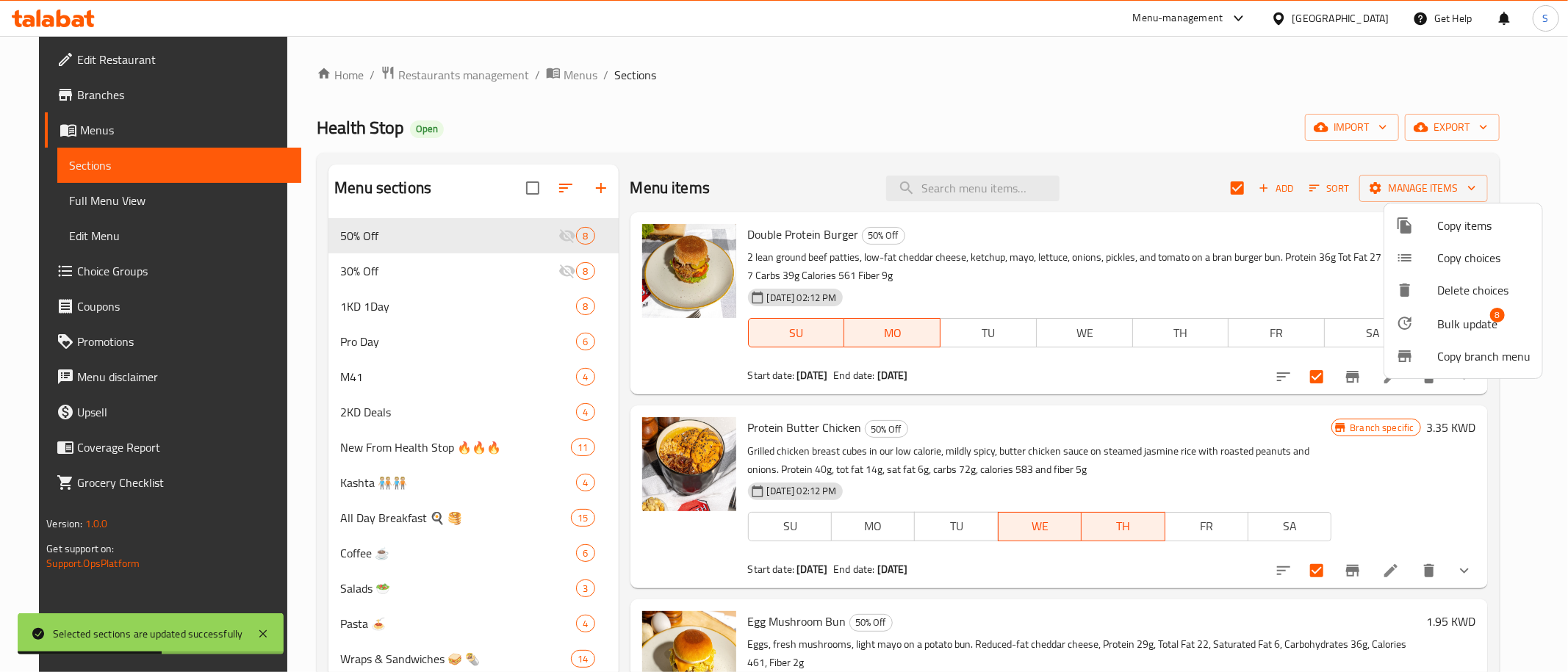
click at [1453, 327] on span "Bulk update" at bounding box center [1466, 324] width 60 height 17
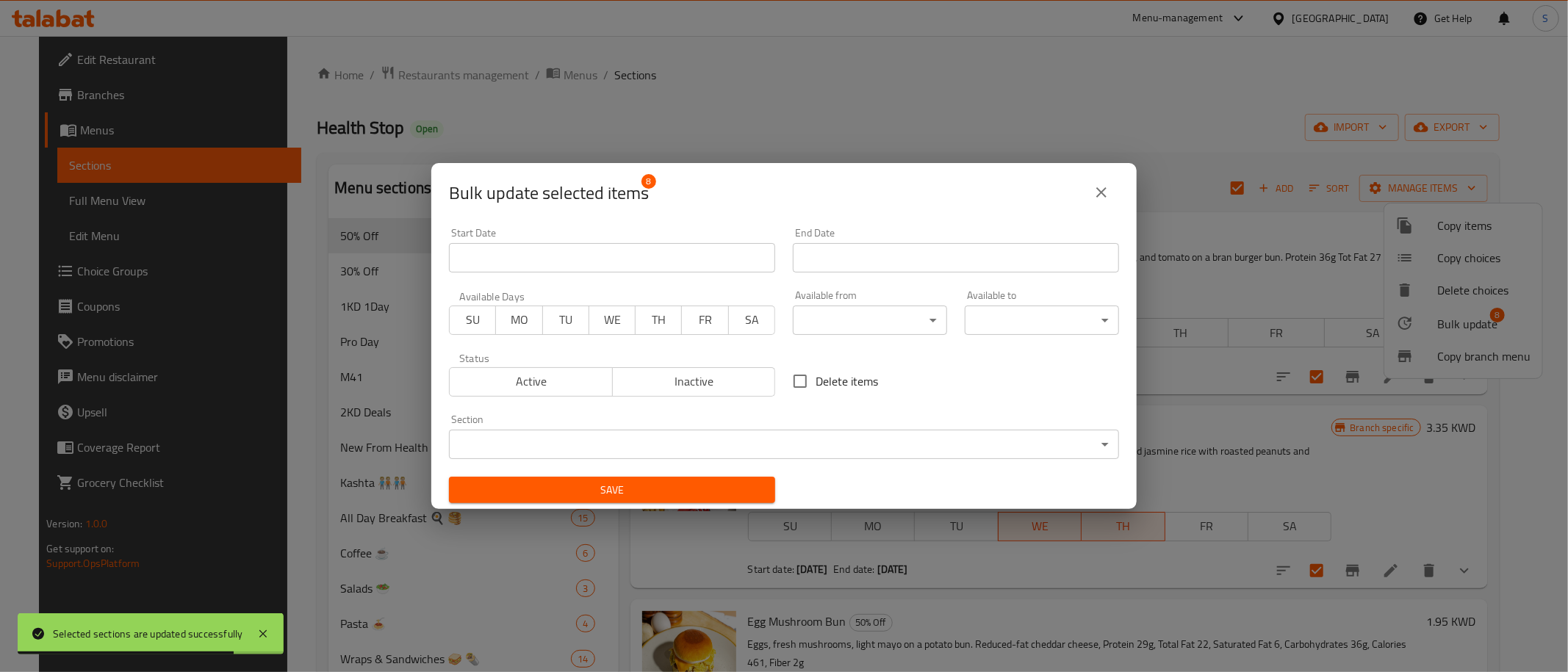
click at [601, 257] on input "Start Date" at bounding box center [612, 258] width 326 height 30
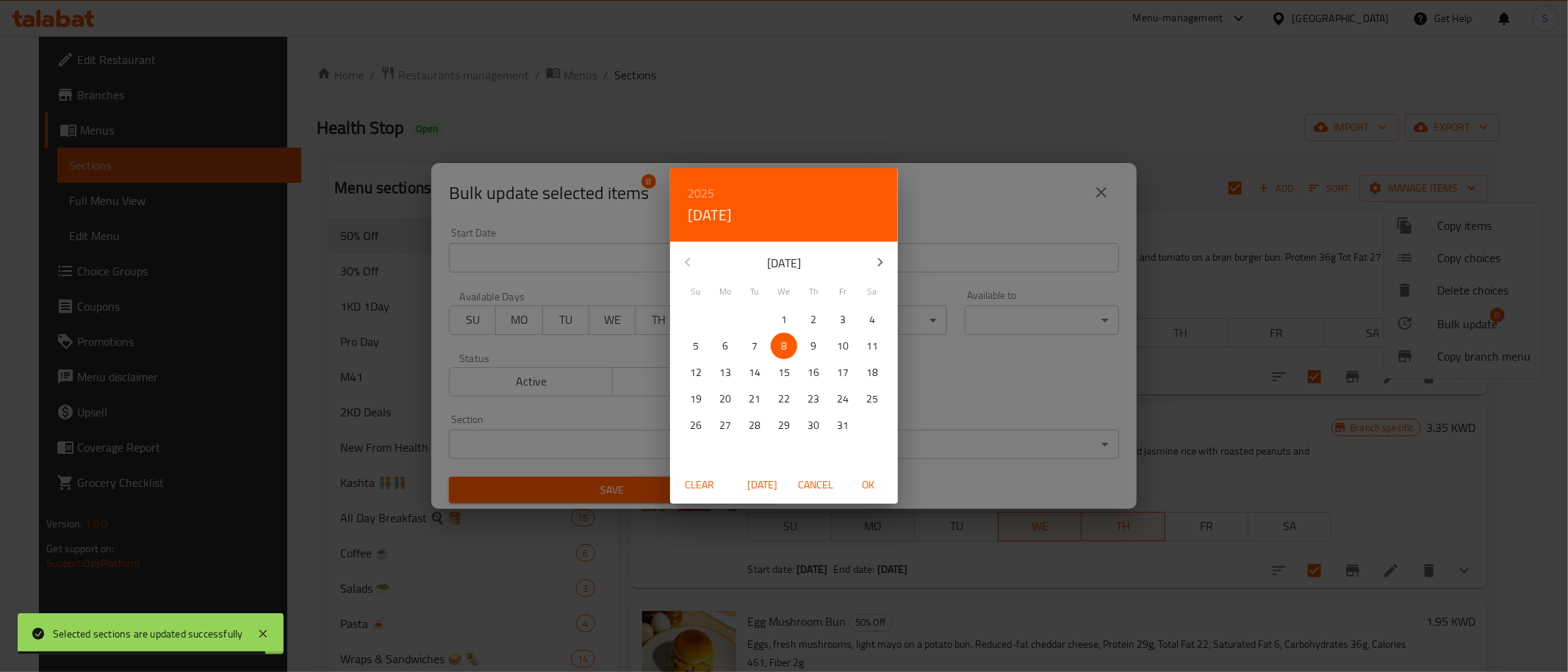
click at [812, 341] on p "9" at bounding box center [813, 346] width 6 height 18
click at [867, 485] on span "OK" at bounding box center [868, 484] width 36 height 18
type input "[DATE]"
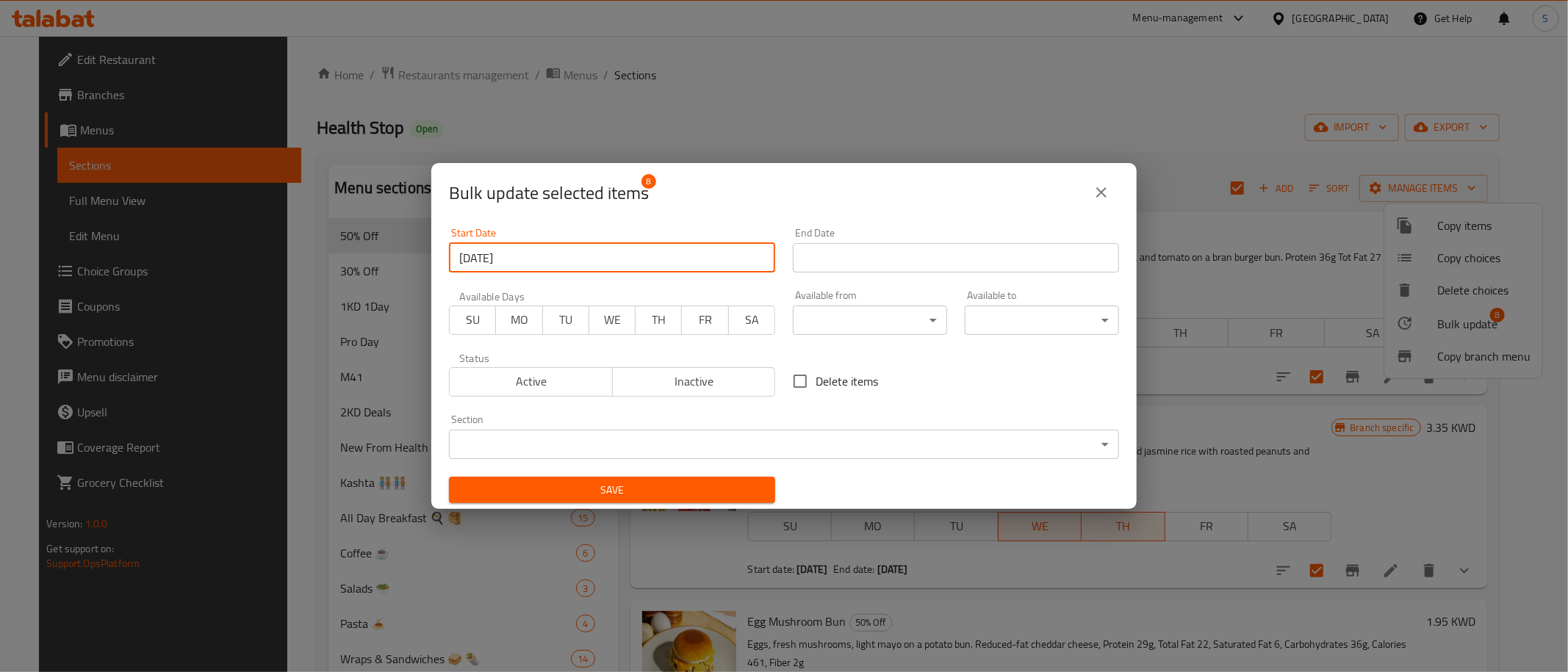
click at [959, 257] on input "Start Date" at bounding box center [956, 258] width 326 height 30
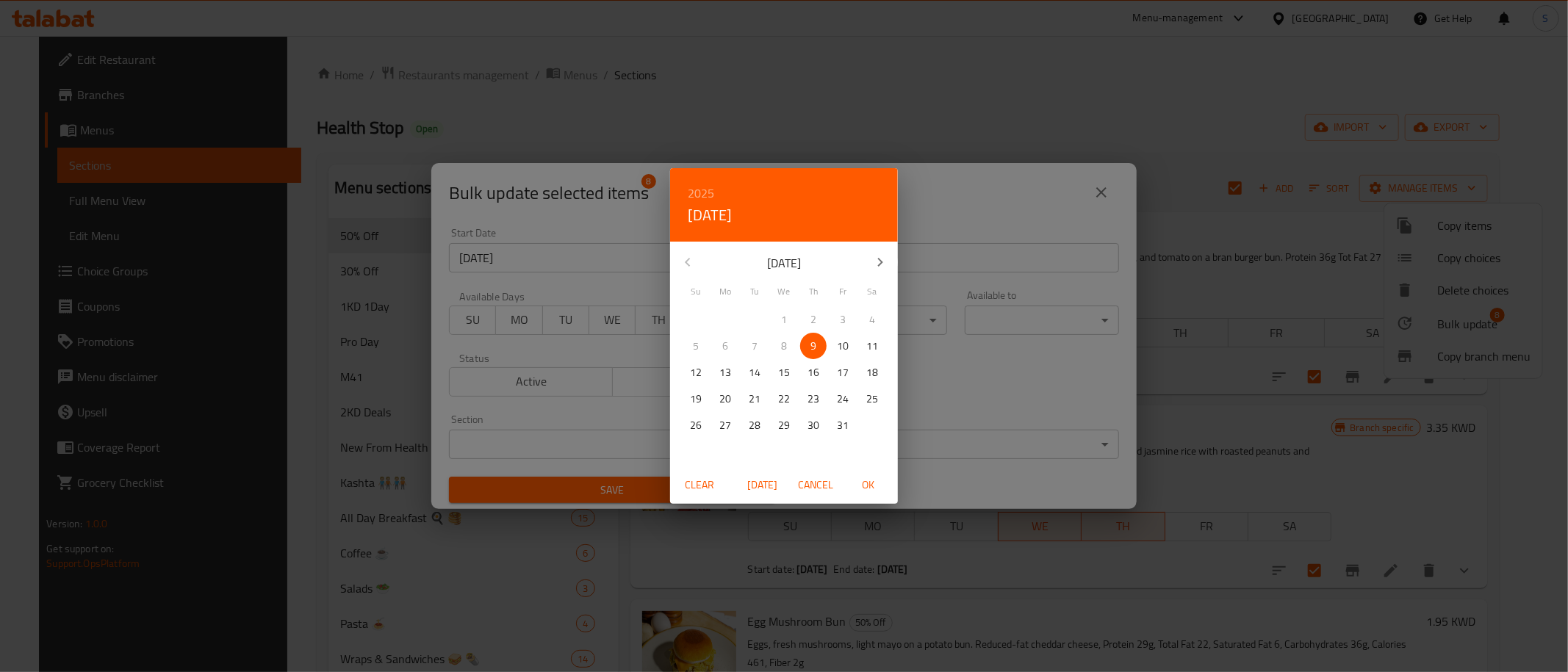
click at [863, 490] on span "OK" at bounding box center [868, 484] width 36 height 18
type input "[DATE]"
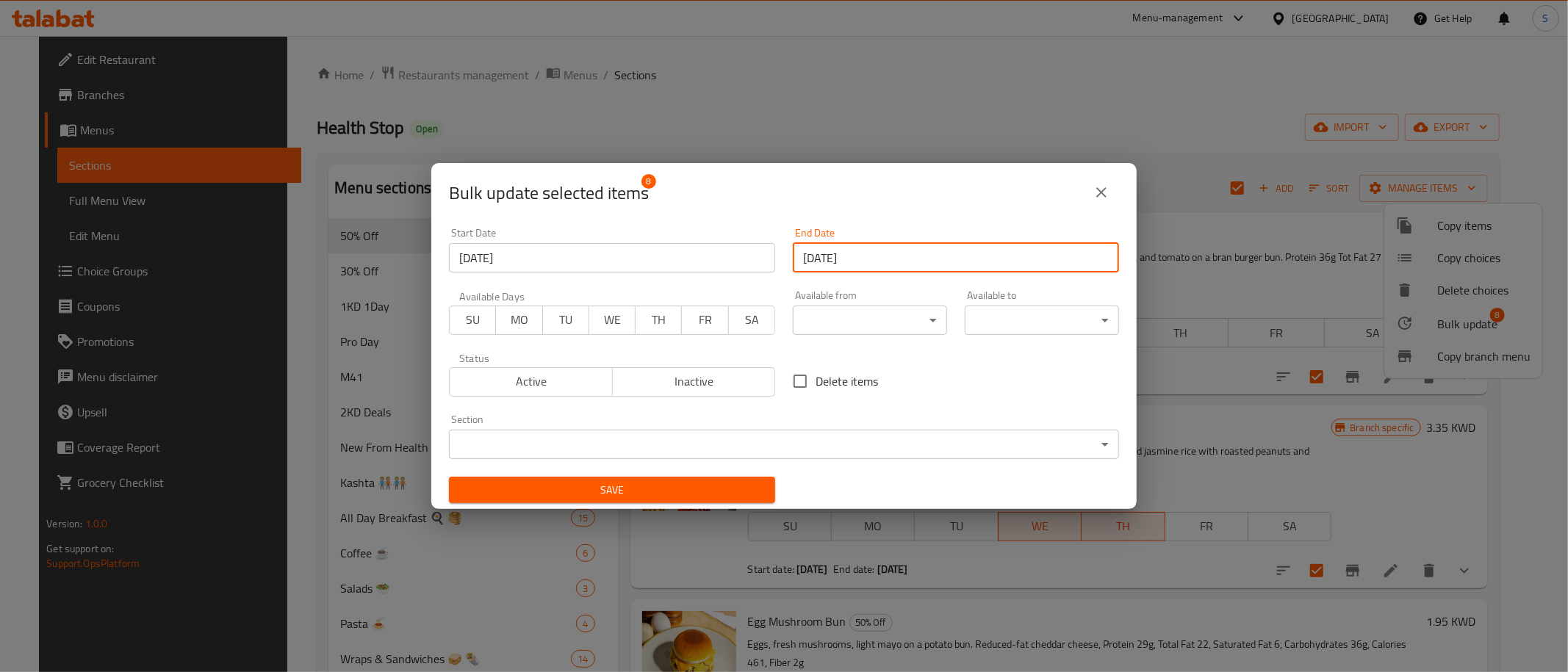
click at [661, 321] on span "TH" at bounding box center [659, 320] width 35 height 22
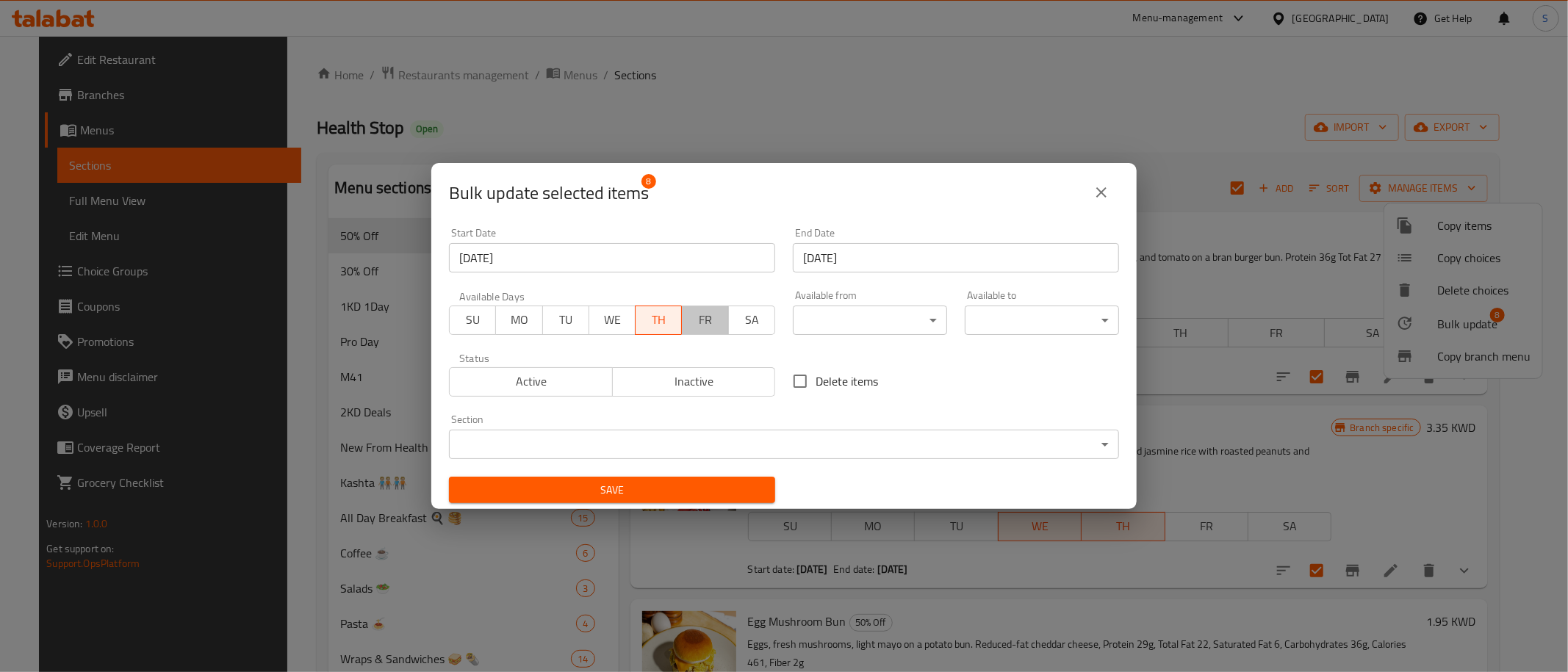
click at [710, 322] on span "FR" at bounding box center [705, 320] width 35 height 22
click at [700, 492] on span "Save" at bounding box center [612, 490] width 303 height 18
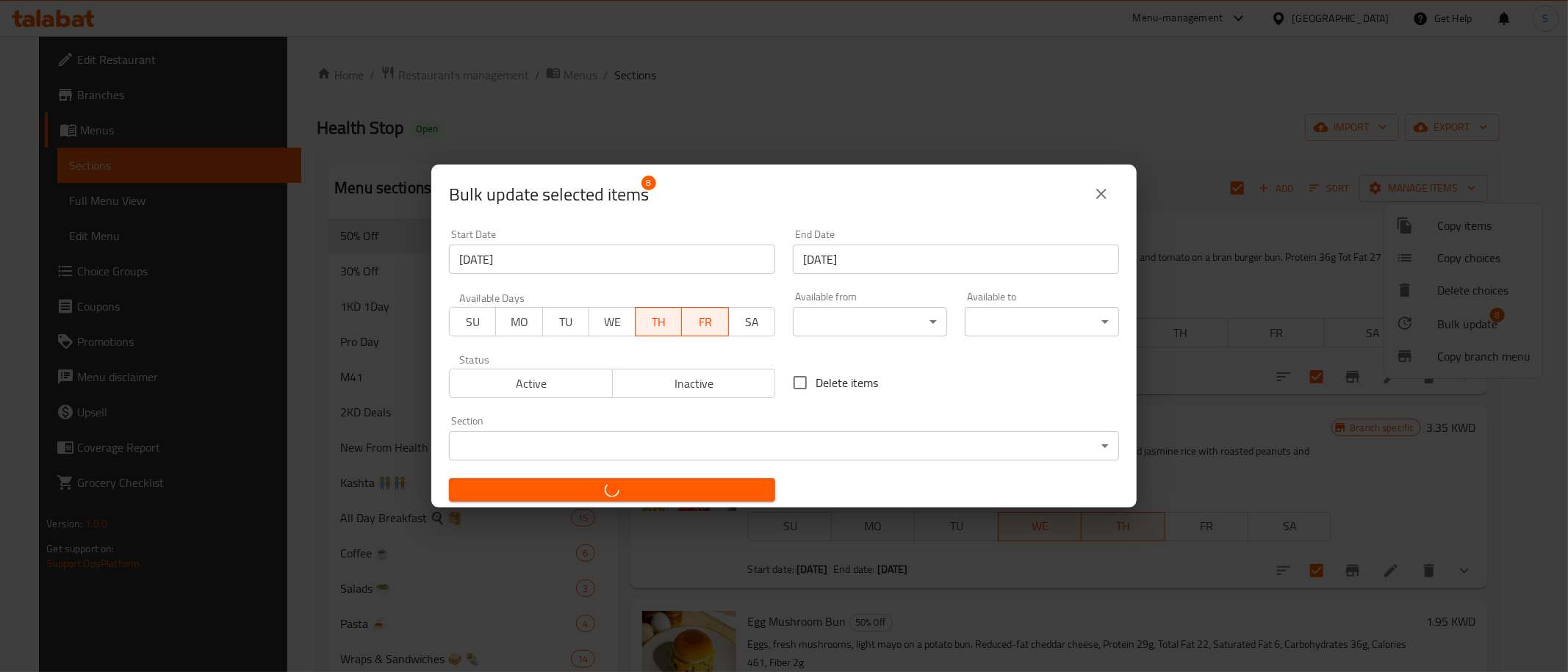
checkbox input "false"
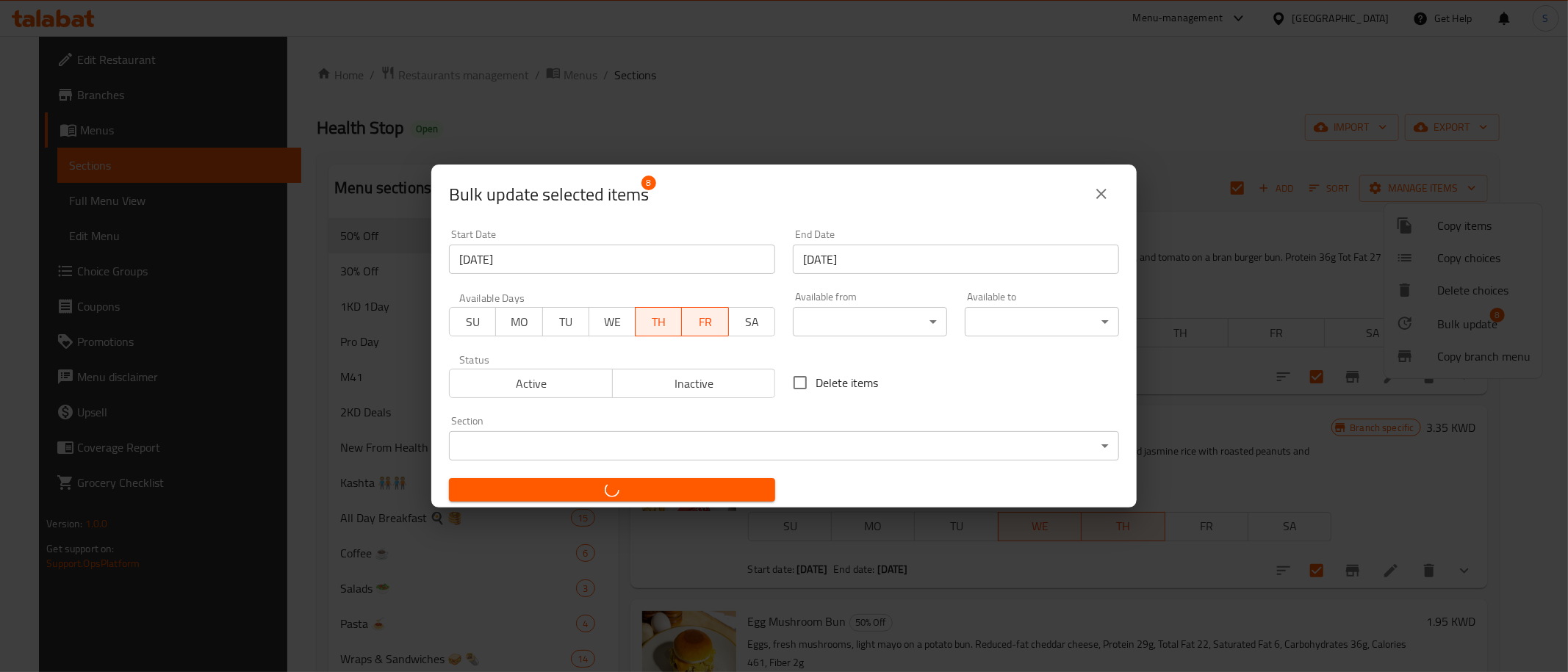
checkbox input "false"
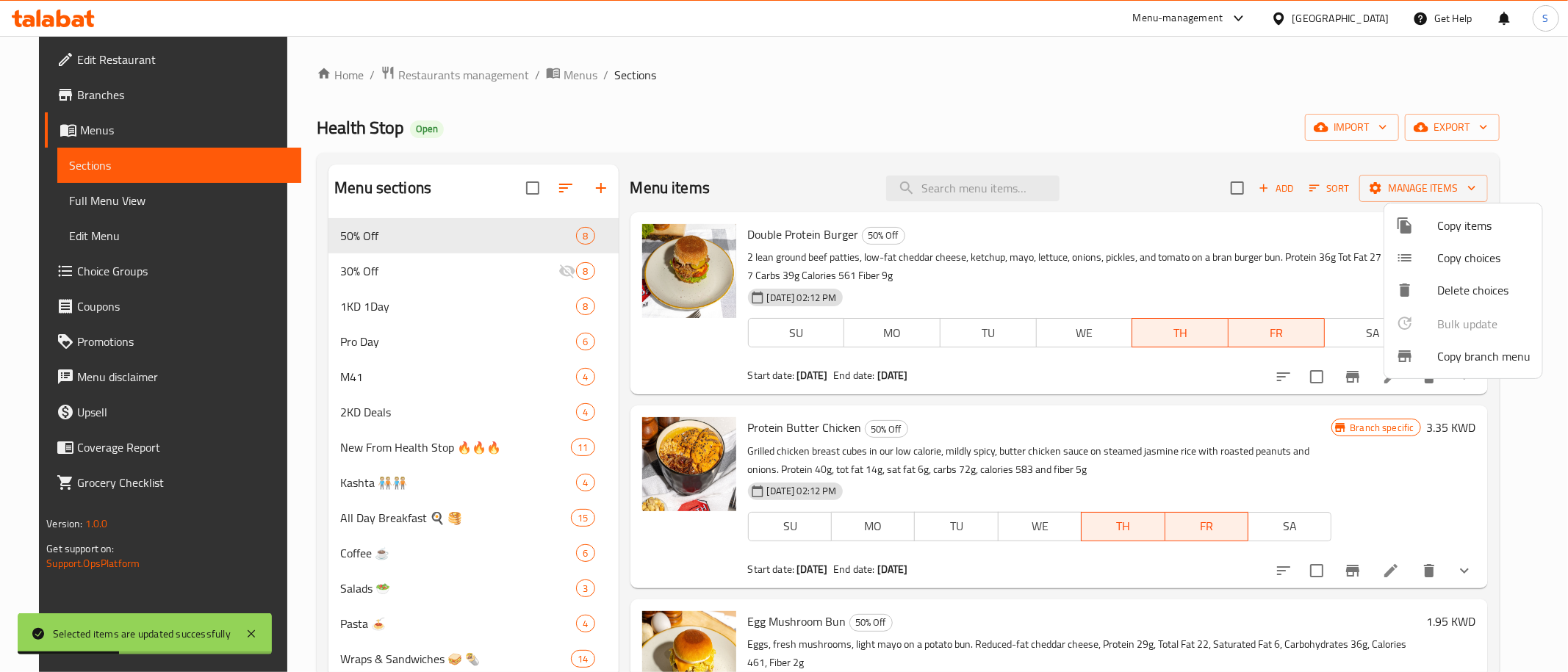
click at [873, 79] on div at bounding box center [784, 336] width 1568 height 672
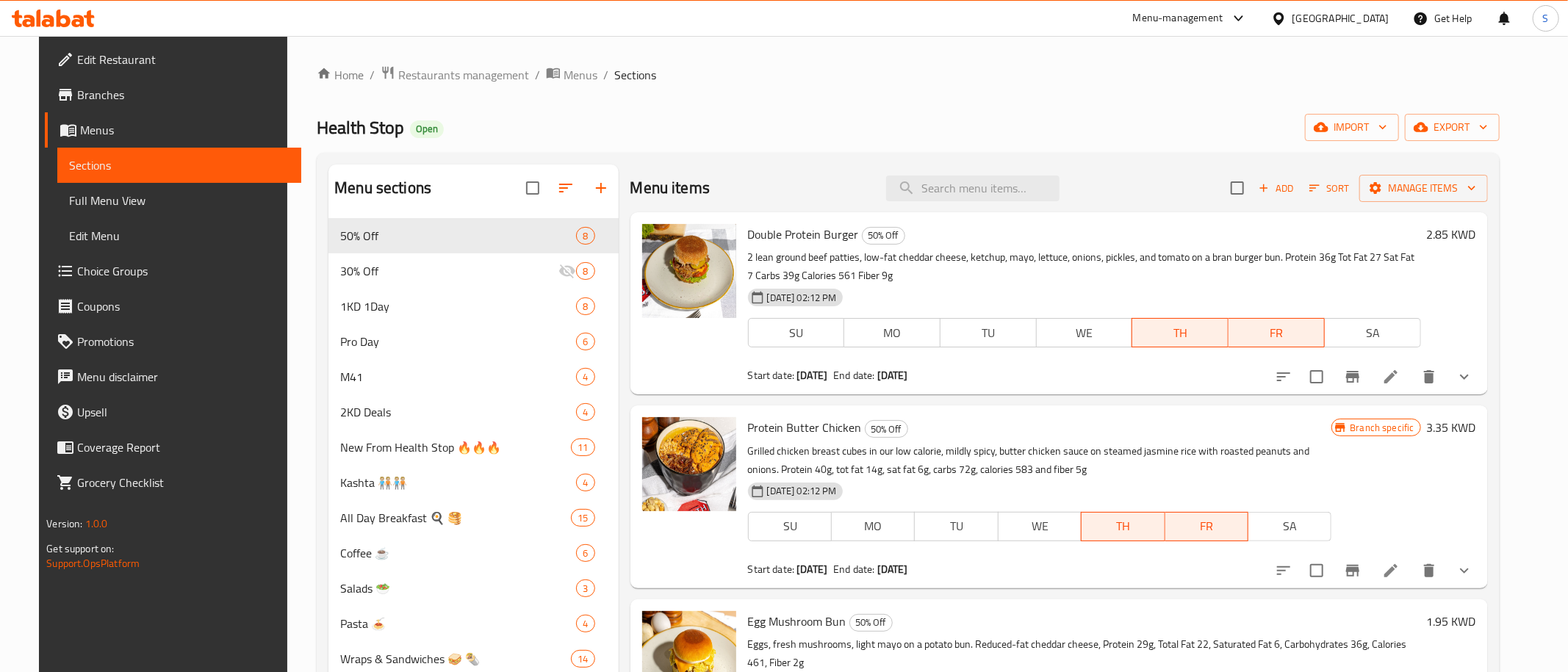
click at [1150, 185] on div "Menu items Add Sort Manage items" at bounding box center [1058, 188] width 857 height 48
click at [1331, 250] on p "2 lean ground beef patties, low-fat cheddar cheese, ketchup, mayo, lettuce, oni…" at bounding box center [1084, 267] width 673 height 36
click at [1163, 96] on div "Home / Restaurants management / Menus / Sections Health Stop Open import export…" at bounding box center [908, 609] width 1183 height 1087
click at [879, 136] on div "Health Stop Open import export" at bounding box center [908, 127] width 1183 height 27
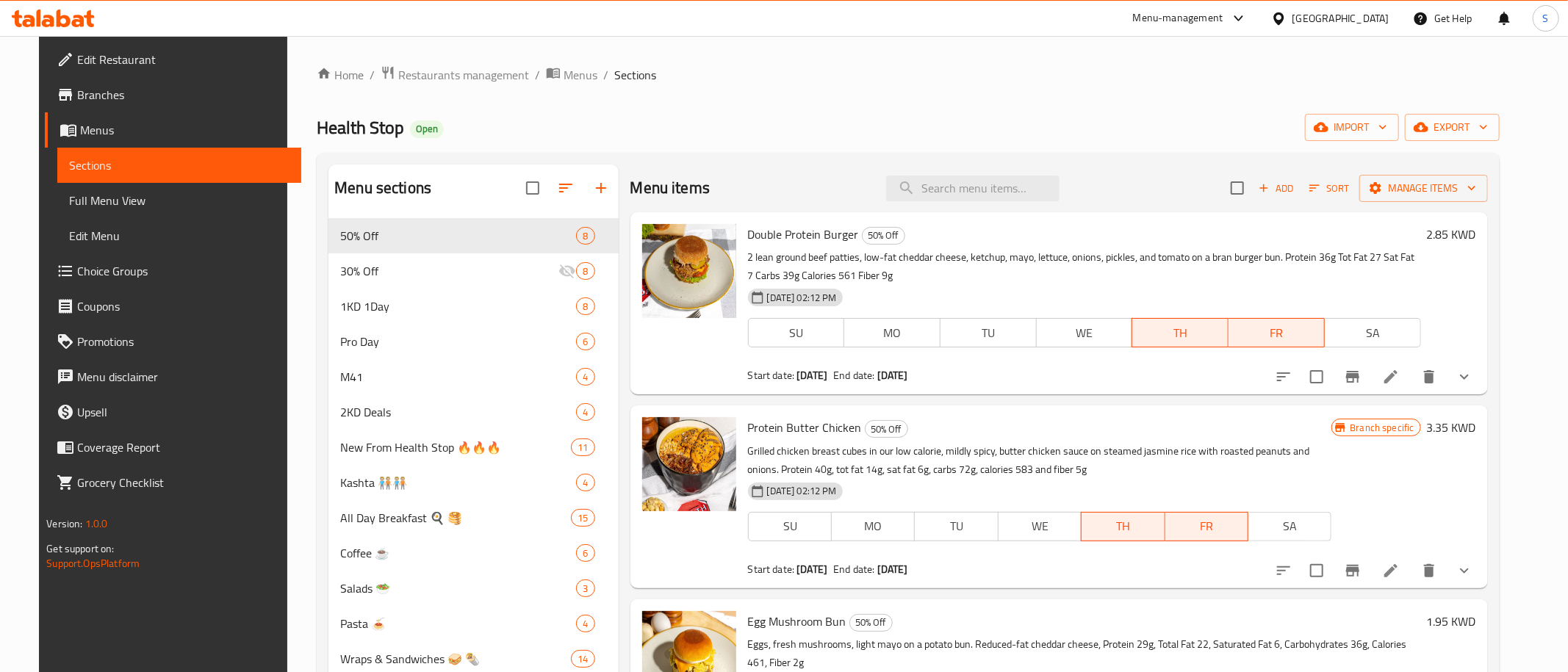
click at [1187, 195] on div "Menu items Add Sort Manage items" at bounding box center [1058, 188] width 857 height 48
click at [77, 94] on span "Branches" at bounding box center [183, 95] width 212 height 17
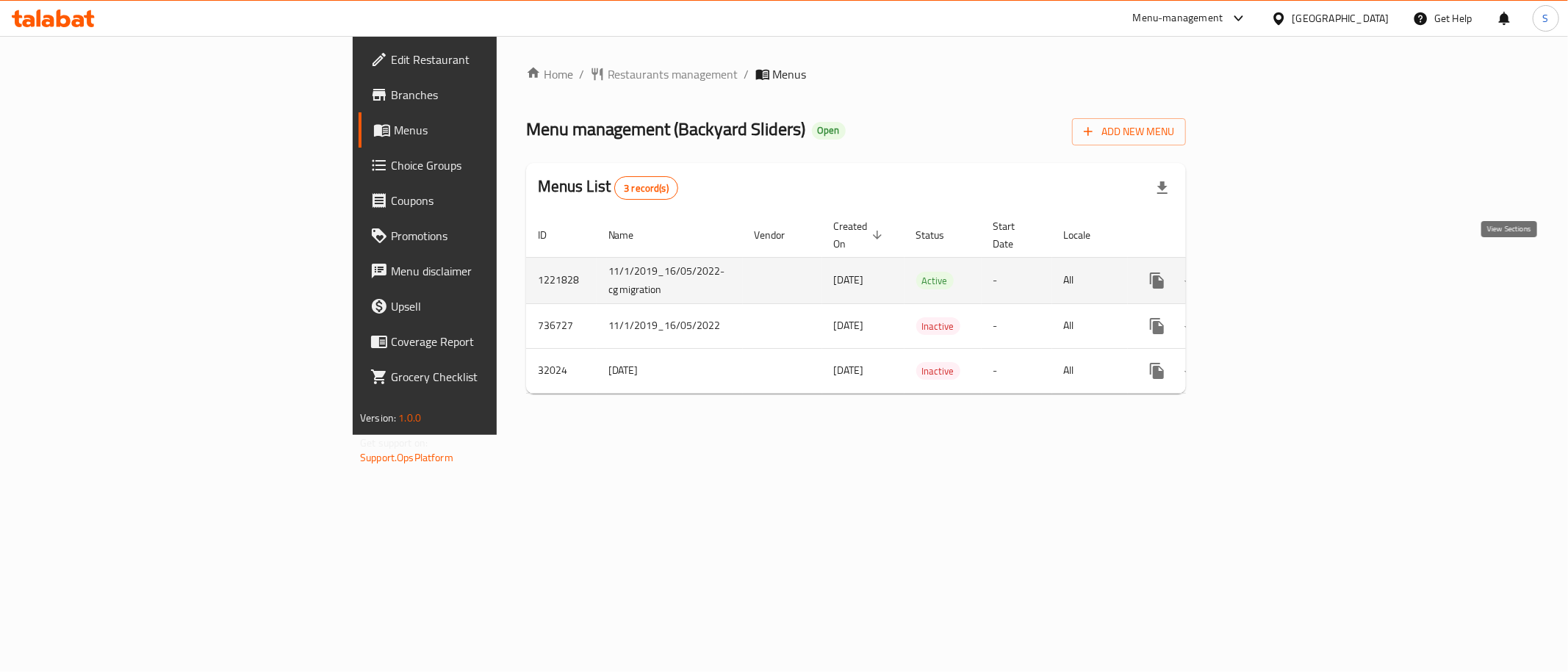
click at [1272, 272] on icon "enhanced table" at bounding box center [1262, 280] width 17 height 17
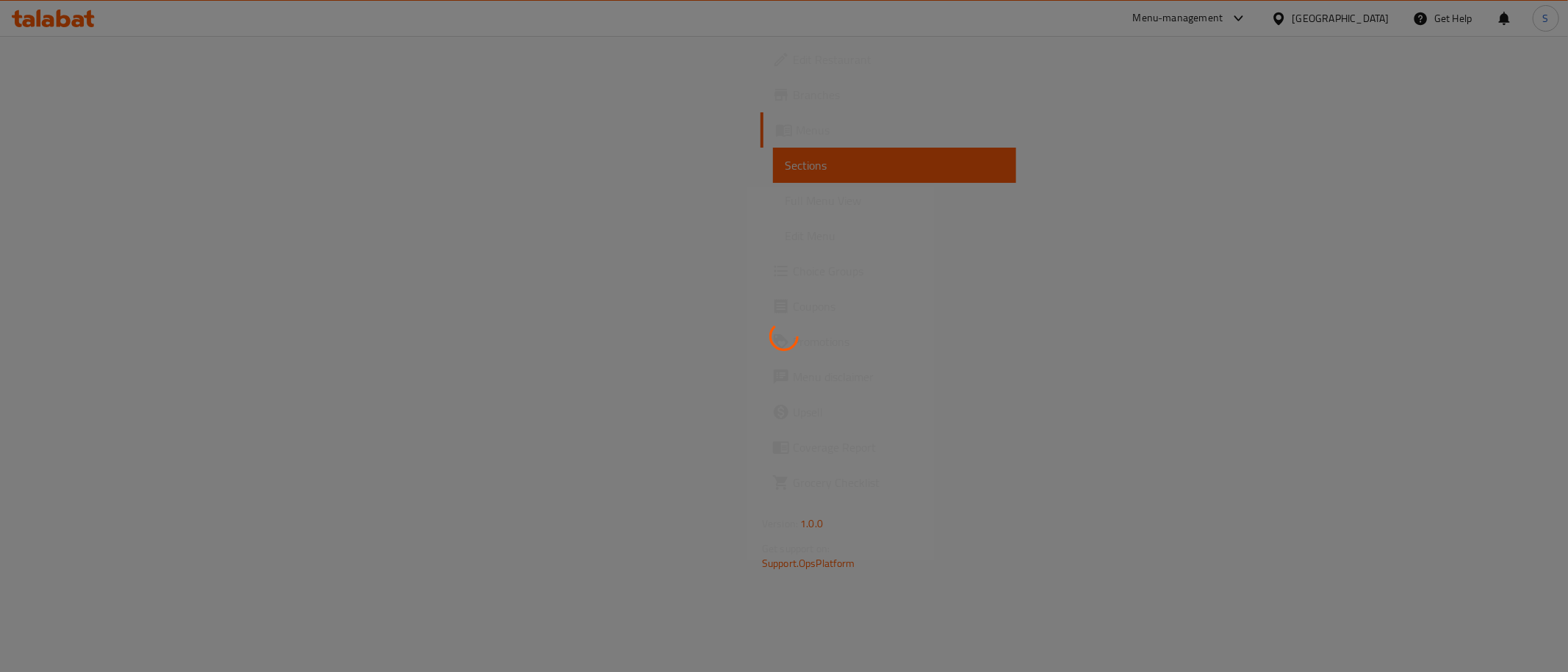
click at [952, 203] on div at bounding box center [784, 336] width 1568 height 672
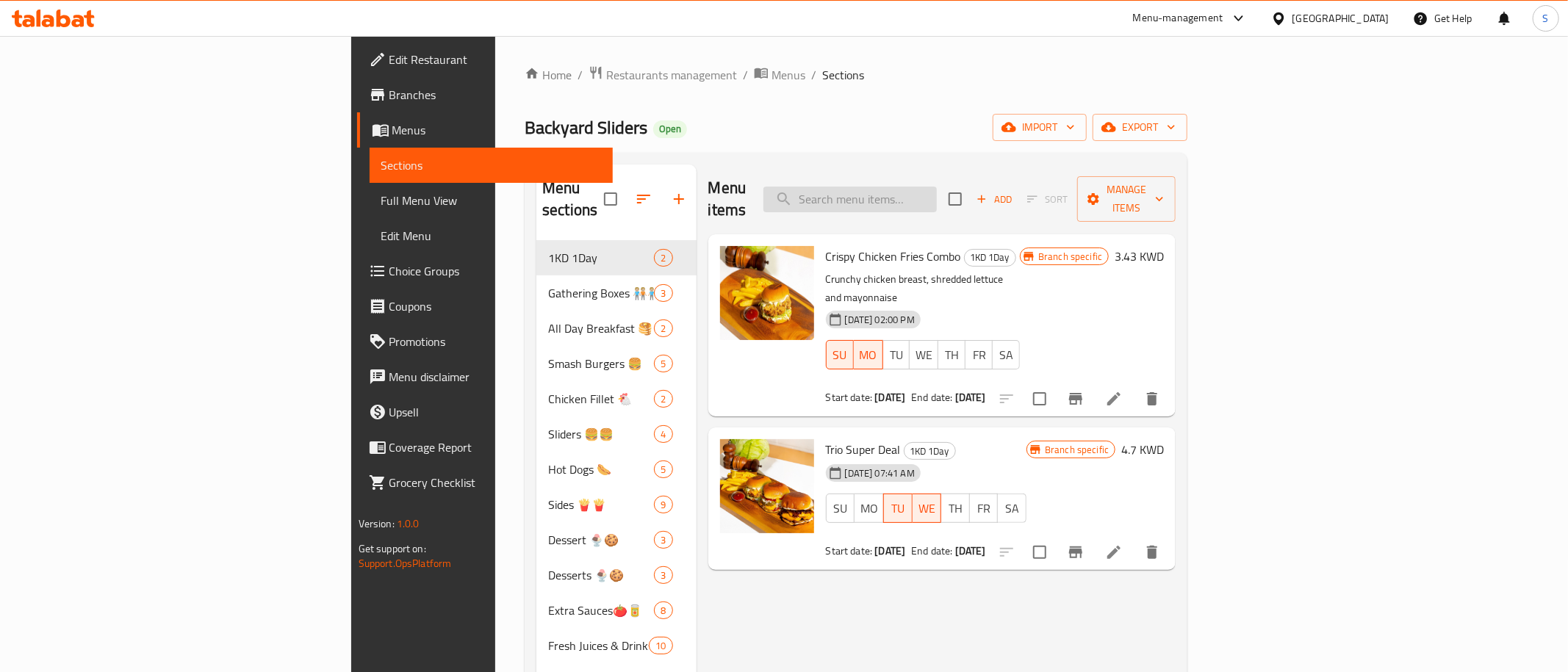
click at [937, 187] on input "search" at bounding box center [850, 200] width 174 height 26
paste input "The Double"
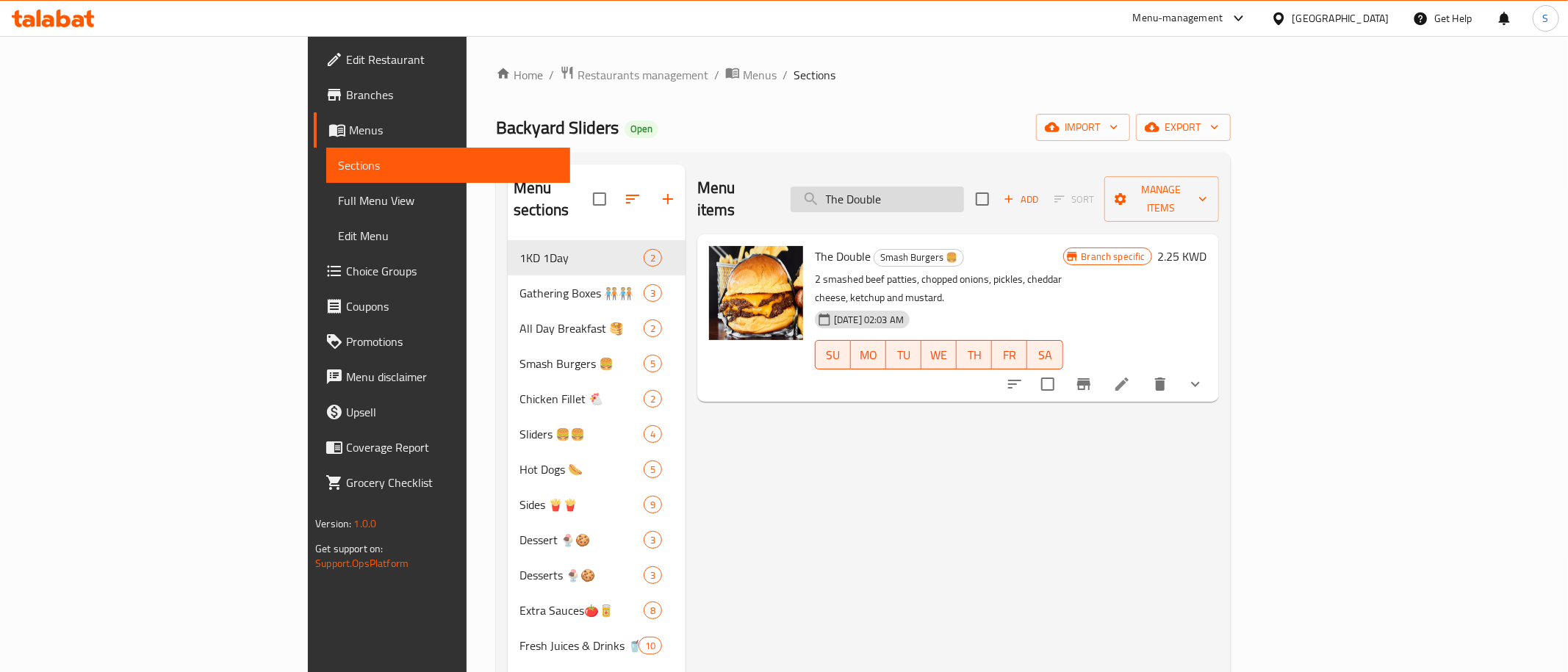
click at [931, 190] on input "The Double" at bounding box center [877, 200] width 174 height 26
paste input "Steak Fries"
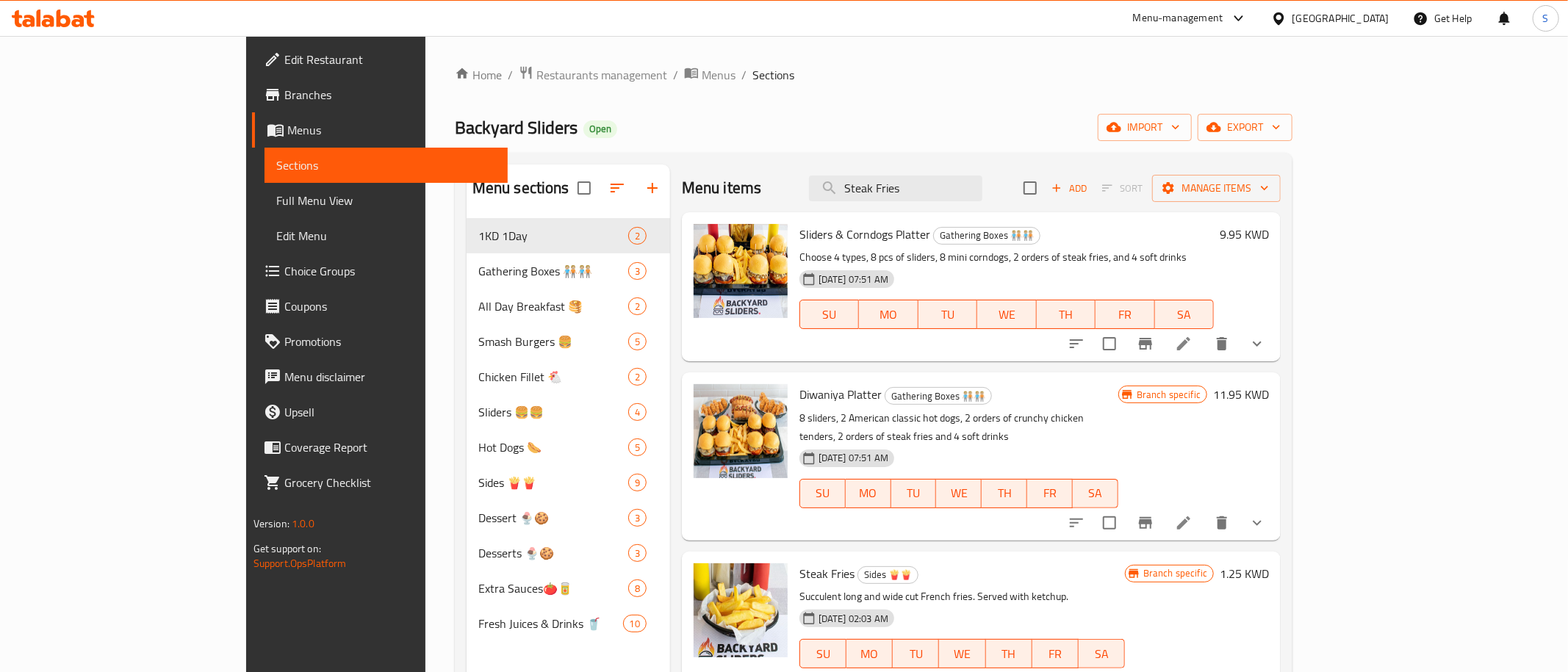
scroll to position [167, 0]
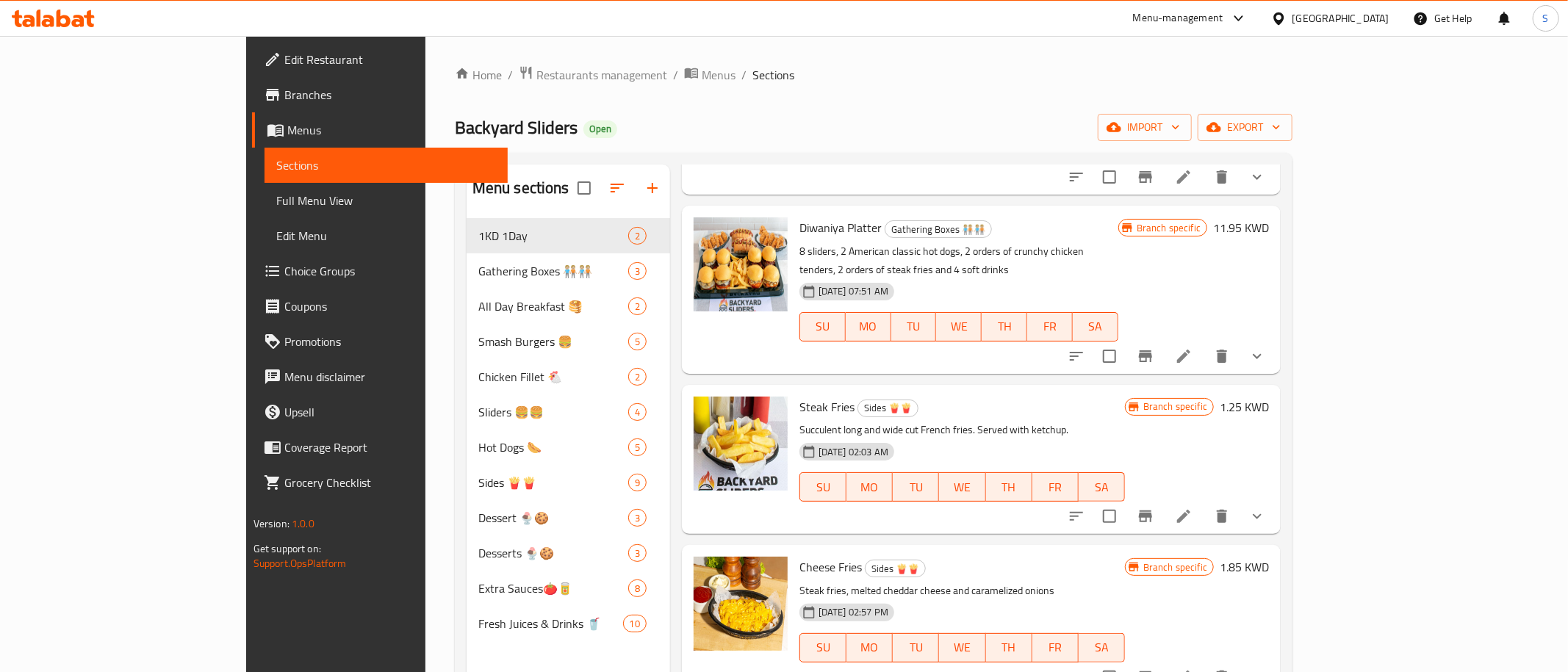
click at [869, 186] on div "Sliders & Corndogs Platter Gathering Boxes 🧑🏼‍🤝‍🧑🏼🧑🏼‍🤝‍🧑🏼 Choose 4 types, 8 pcs…" at bounding box center [1006, 120] width 426 height 137
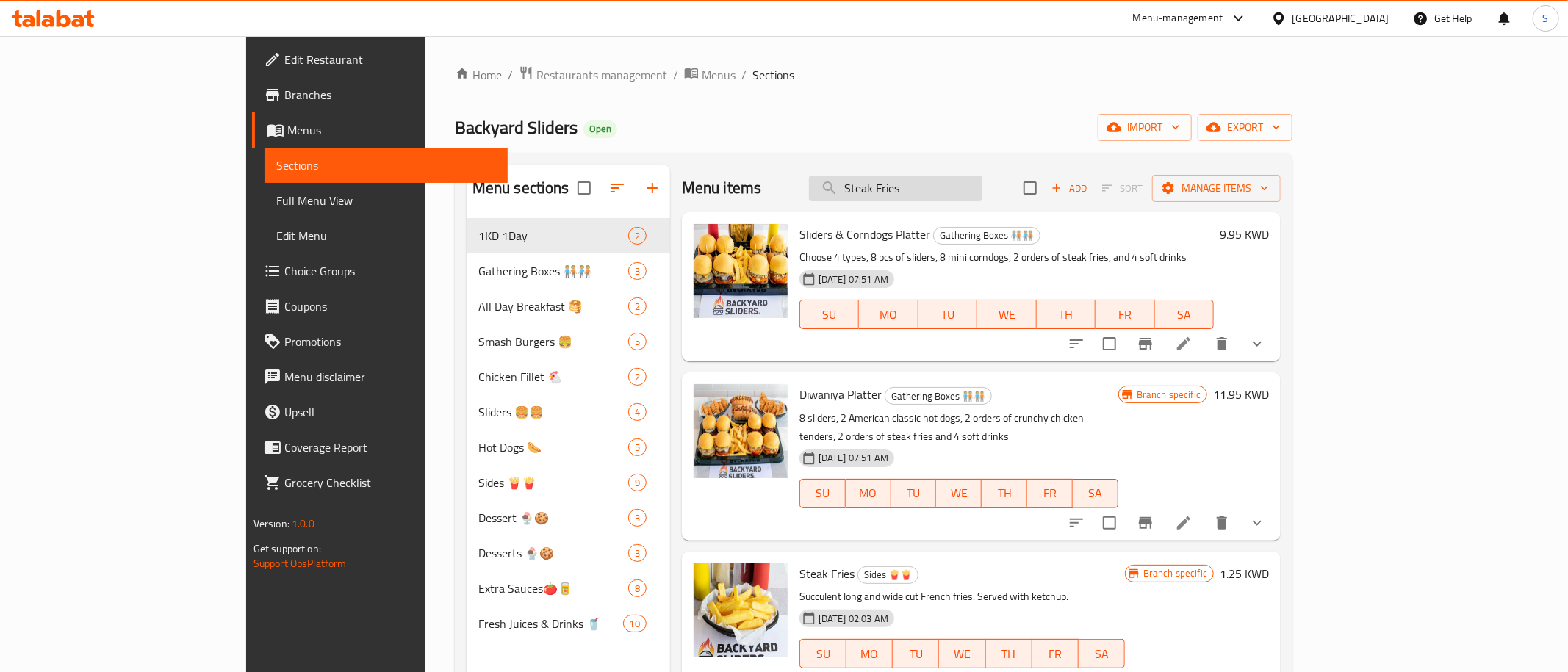
click at [982, 179] on input "Steak Fries" at bounding box center [896, 188] width 174 height 26
paste input "Ike'"
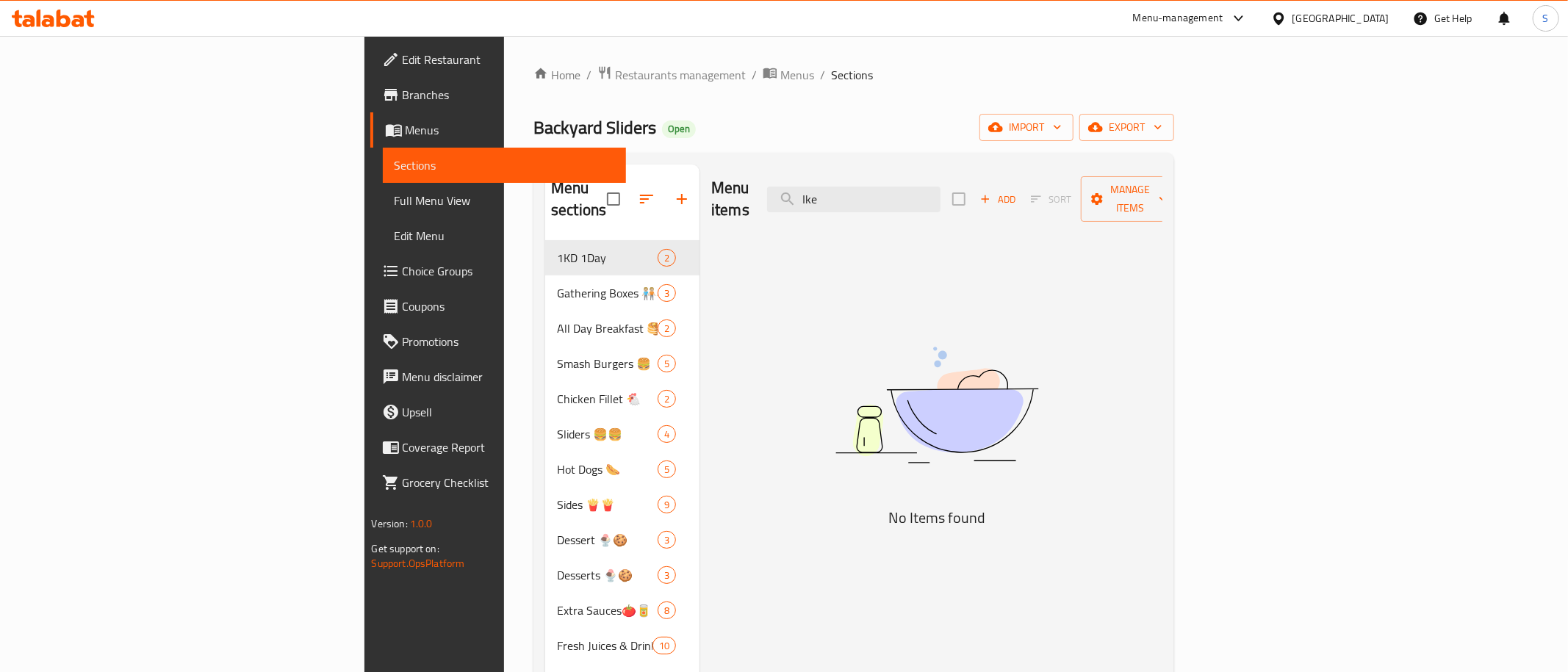
click at [844, 347] on div "Menu items Ike Add Sort Manage items No Items found" at bounding box center [931, 501] width 463 height 672
click at [940, 189] on input "Ike" at bounding box center [853, 200] width 174 height 26
paste input "Chocolate Browni"
type input "Chocolate Browni"
click at [615, 80] on span "Restaurants management" at bounding box center [680, 75] width 131 height 17
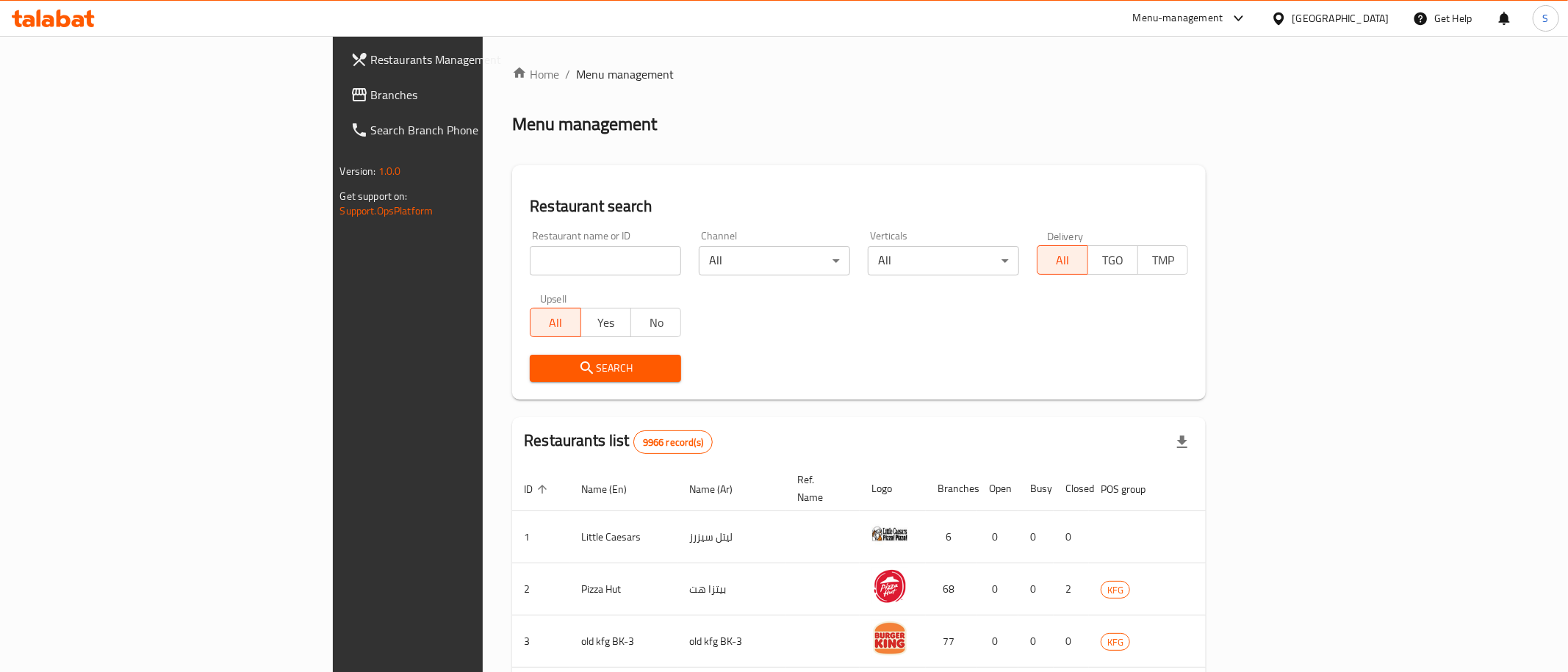
click at [512, 265] on div "Home / Menu management Menu management Restaurant search Restaurant name or ID …" at bounding box center [859, 562] width 694 height 994
click at [530, 260] on input "search" at bounding box center [605, 260] width 151 height 30
paste input "Blend burger"
click button "Search" at bounding box center [605, 368] width 151 height 27
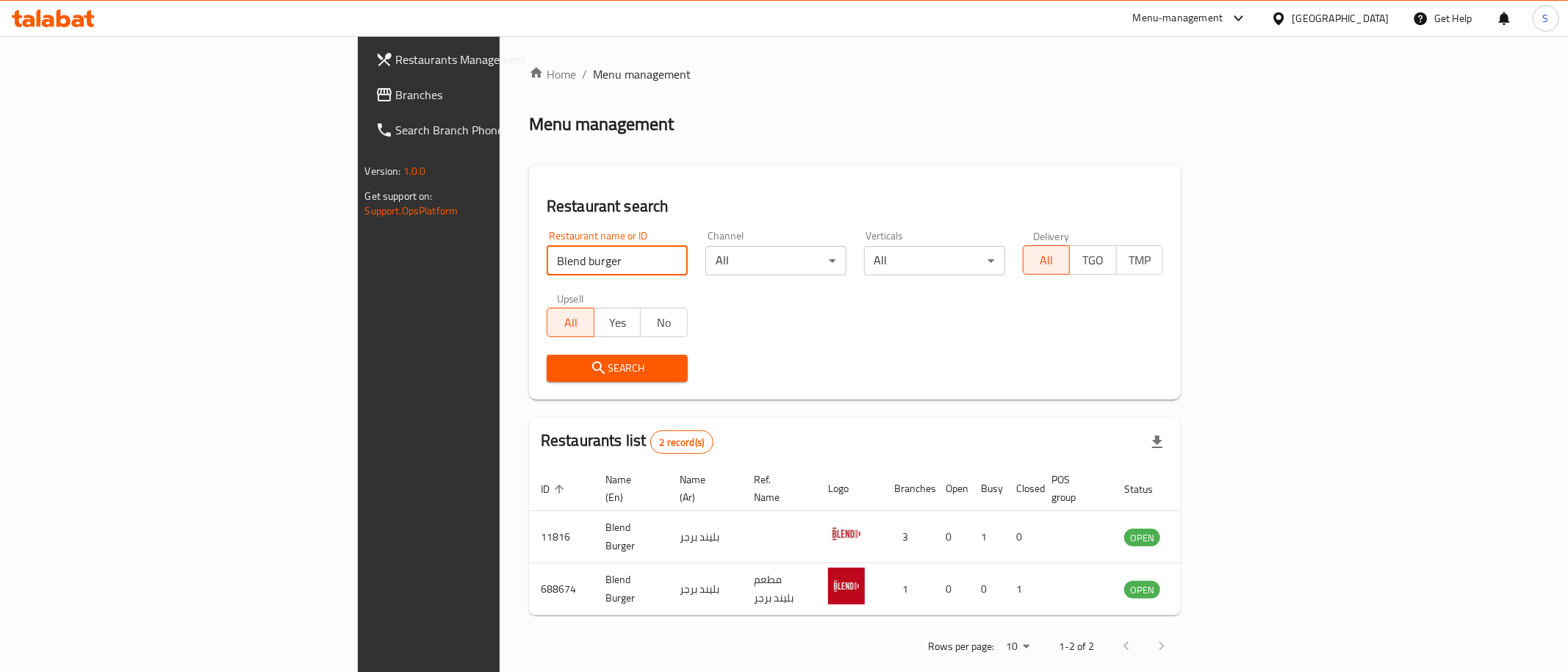
click at [547, 267] on input "Blend burger" at bounding box center [617, 260] width 141 height 30
paste input "Shahrayar international"
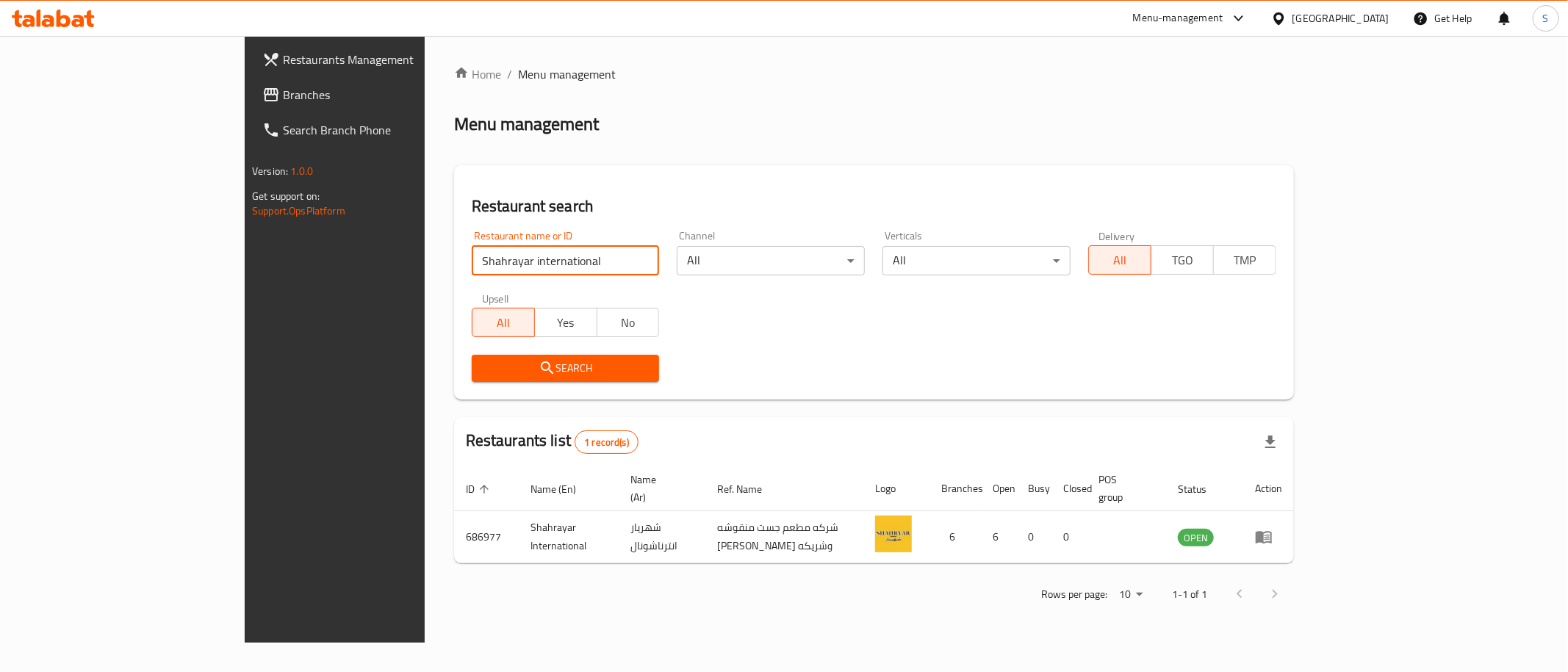
drag, startPoint x: 479, startPoint y: 267, endPoint x: 175, endPoint y: 275, distance: 304.1
click at [471, 275] on input "Shahrayar international" at bounding box center [565, 260] width 188 height 30
type input "chicken ki"
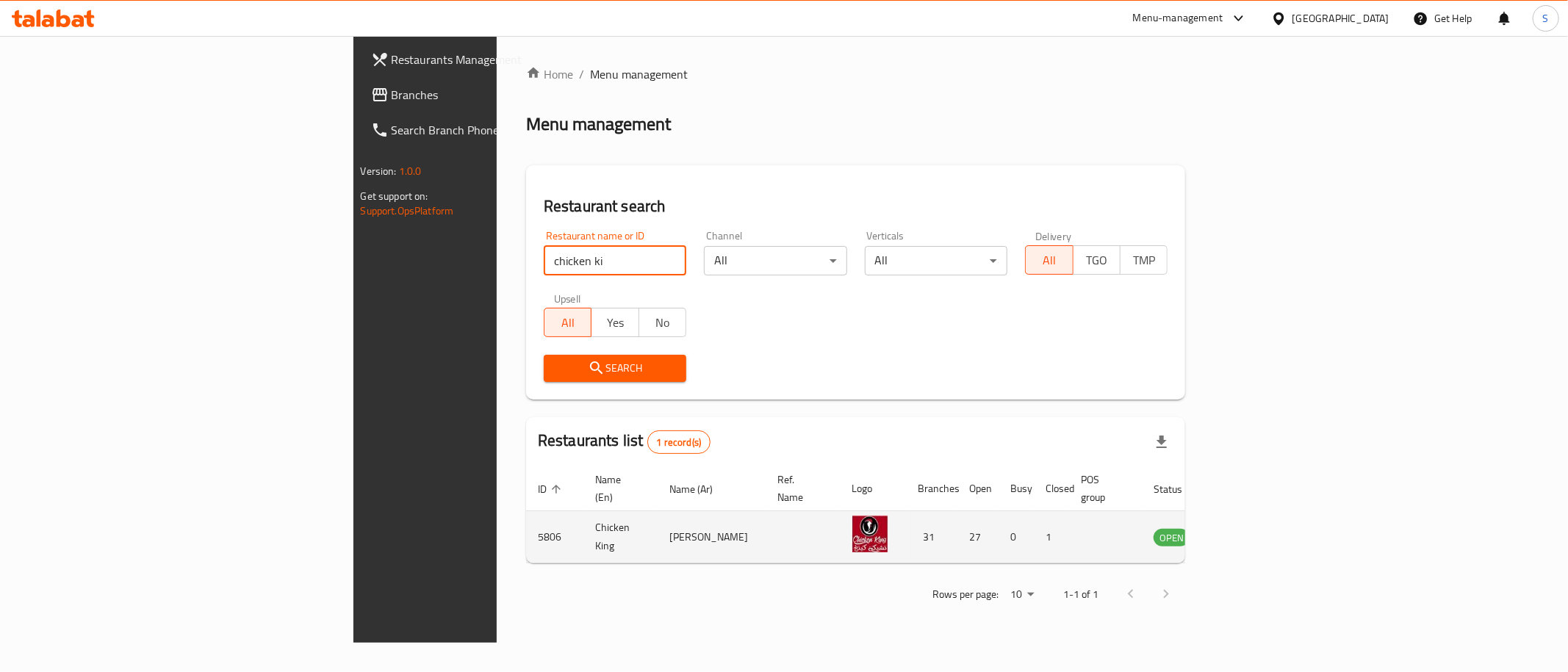
click at [1248, 532] on icon "enhanced table" at bounding box center [1239, 538] width 16 height 12
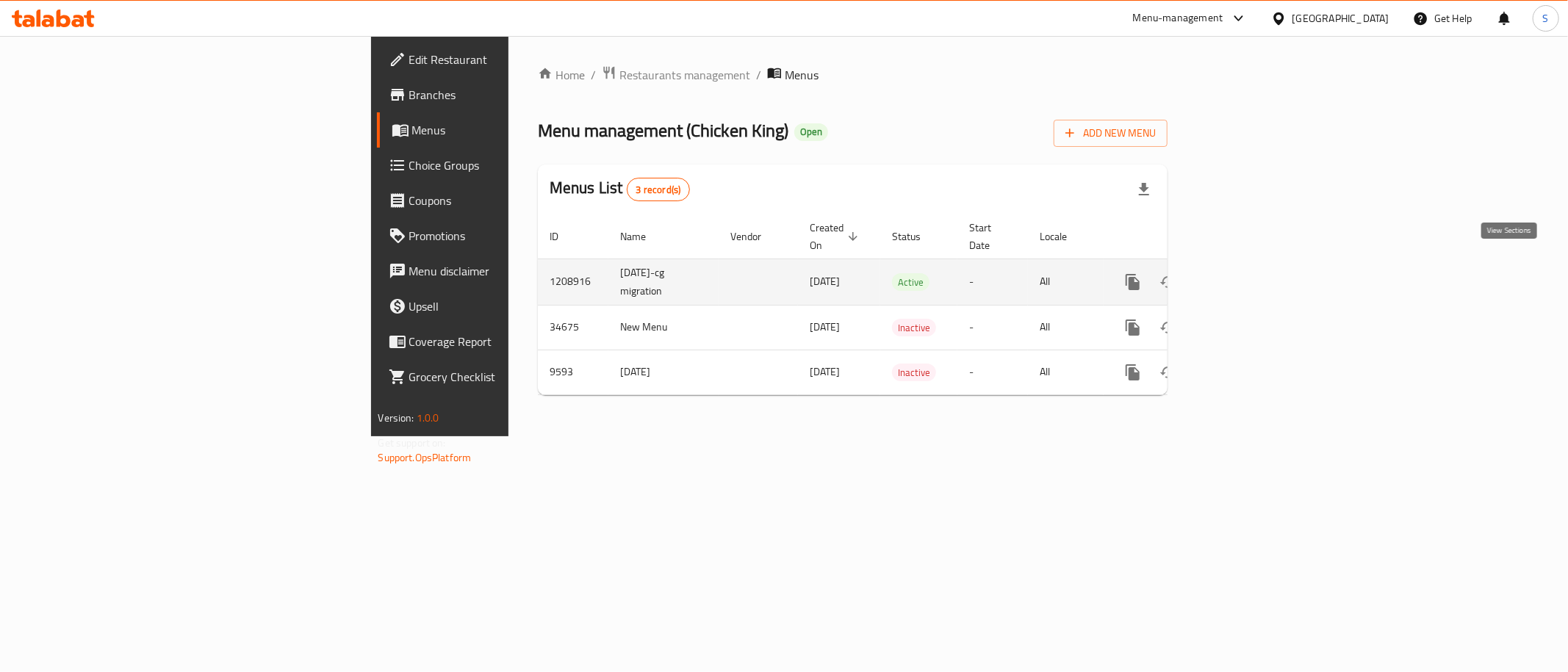
click at [1256, 267] on link "enhanced table" at bounding box center [1238, 282] width 36 height 36
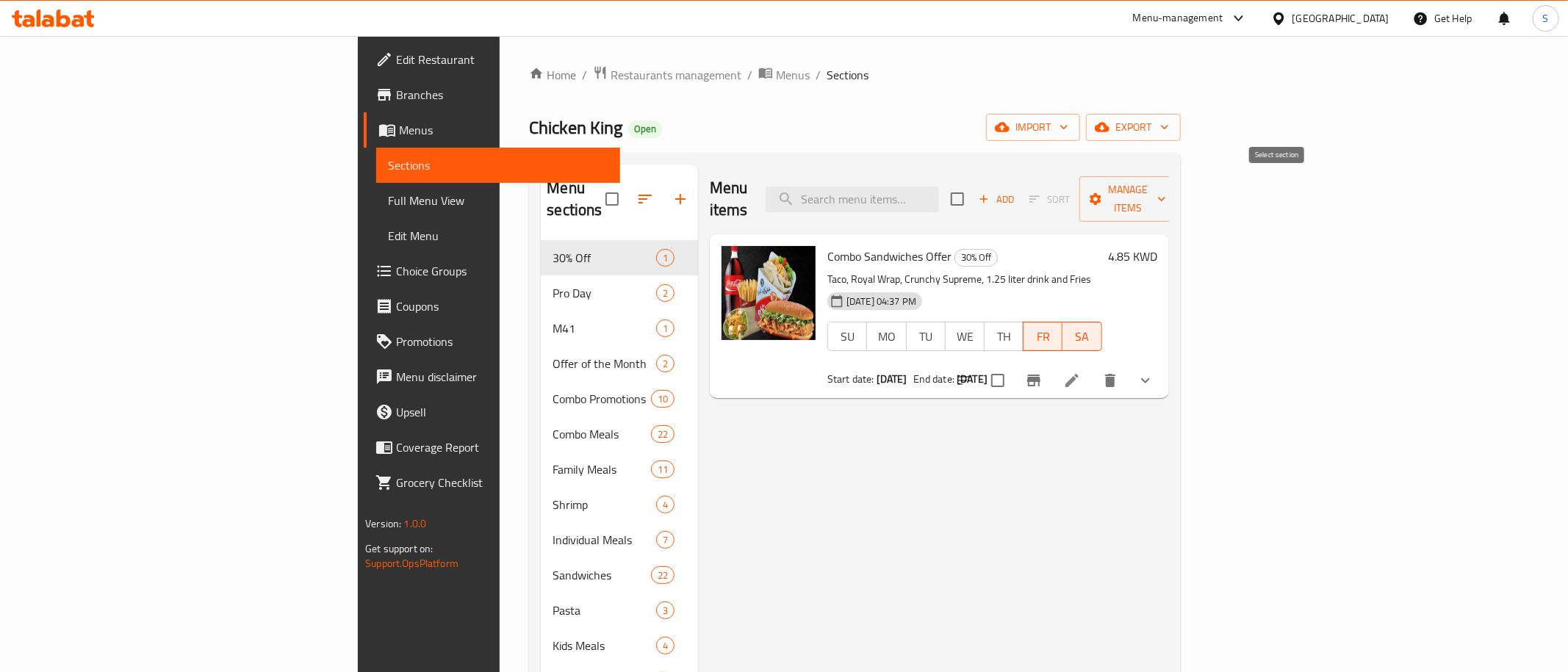
click at [972, 184] on input "checkbox" at bounding box center [958, 200] width 31 height 31
checkbox input "true"
click at [1166, 192] on span "Manage items" at bounding box center [1128, 199] width 75 height 36
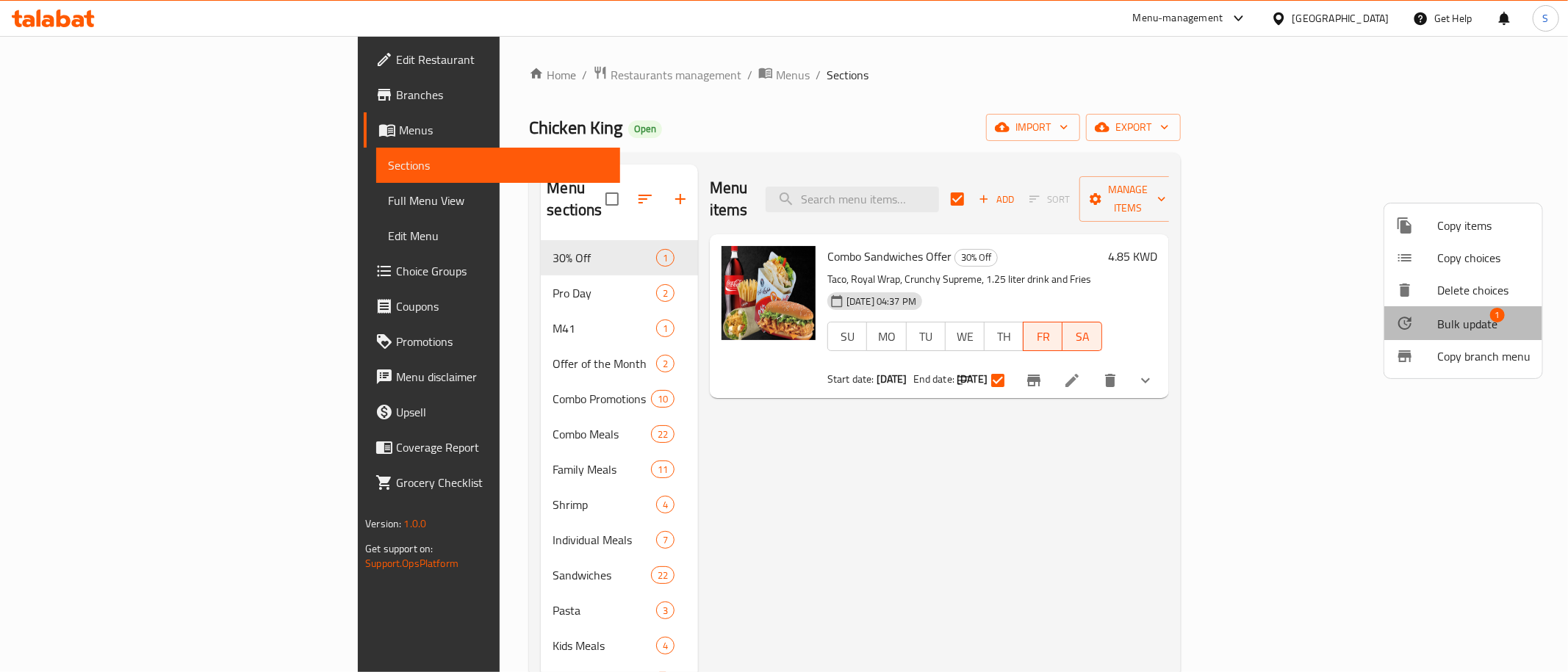
click at [1487, 319] on span "Bulk update" at bounding box center [1466, 324] width 60 height 17
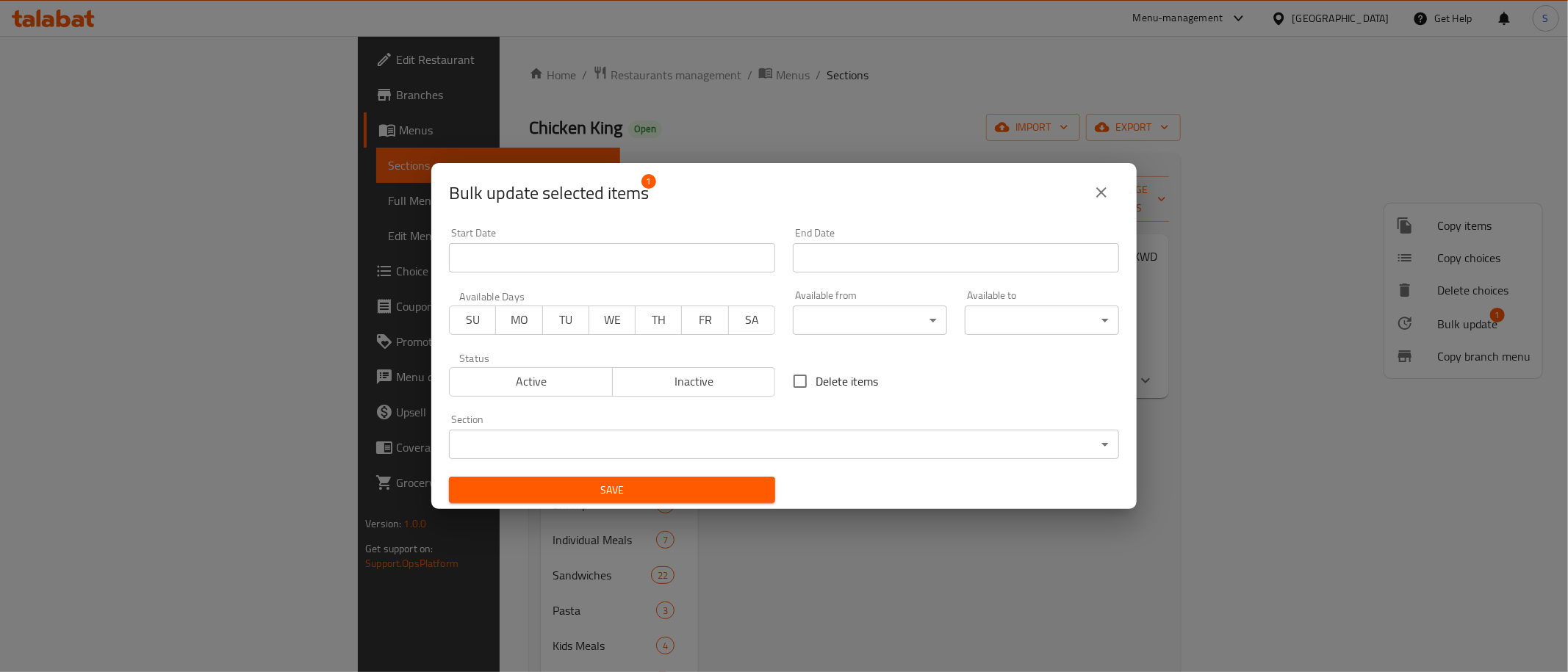
click at [651, 321] on span "TH" at bounding box center [659, 320] width 35 height 22
click at [700, 318] on span "FR" at bounding box center [705, 320] width 35 height 22
click at [697, 254] on input "Start Date" at bounding box center [612, 258] width 326 height 30
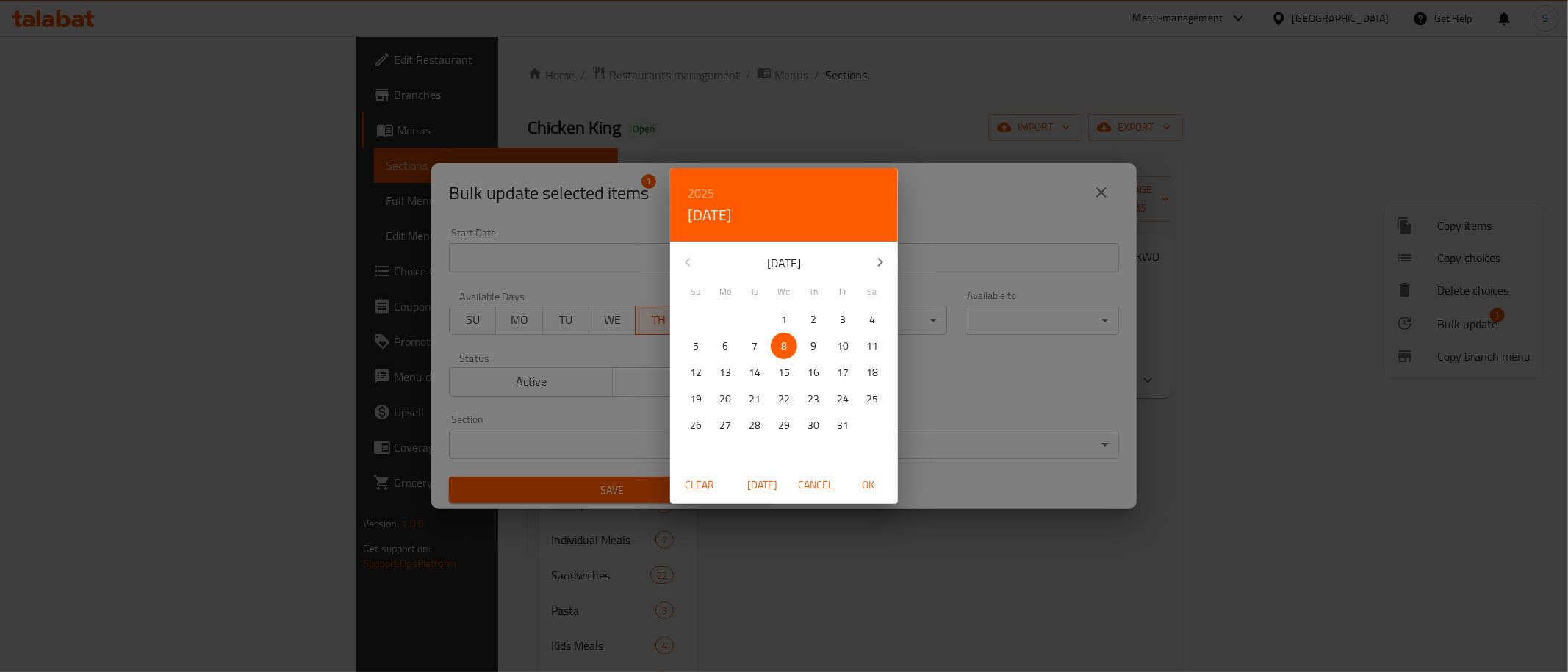
click at [813, 345] on p "9" at bounding box center [813, 346] width 6 height 18
click at [872, 494] on button "OK" at bounding box center [868, 484] width 47 height 27
type input "[DATE]"
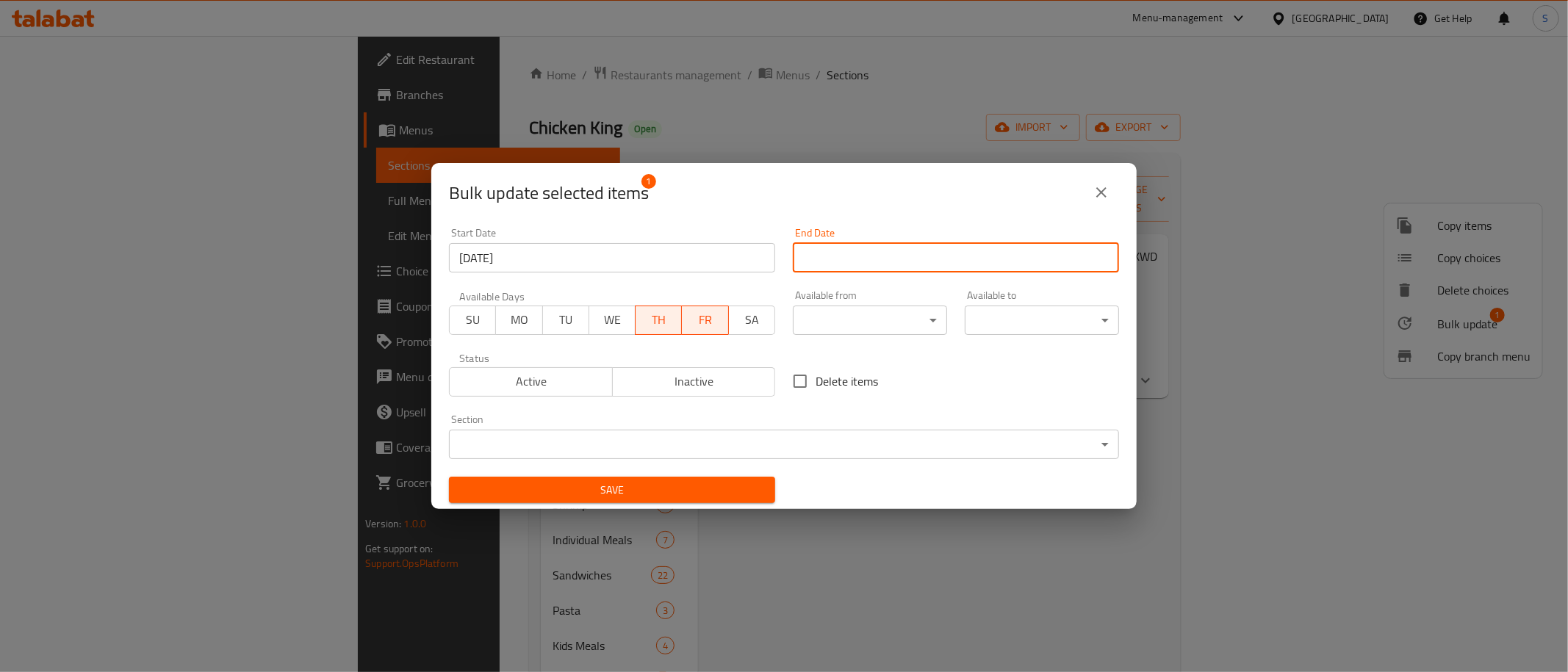
click at [933, 260] on input "Start Date" at bounding box center [956, 258] width 326 height 30
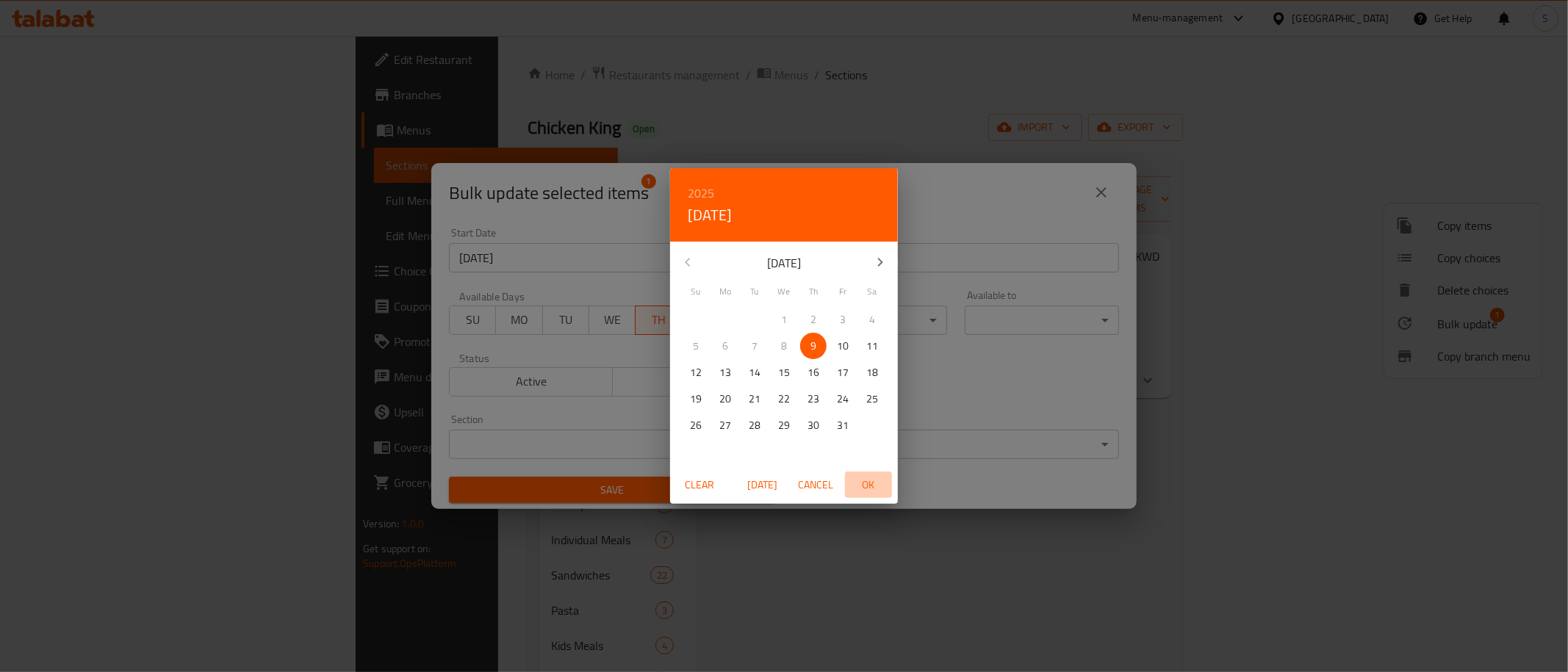
click at [862, 478] on span "OK" at bounding box center [868, 484] width 36 height 18
type input "[DATE]"
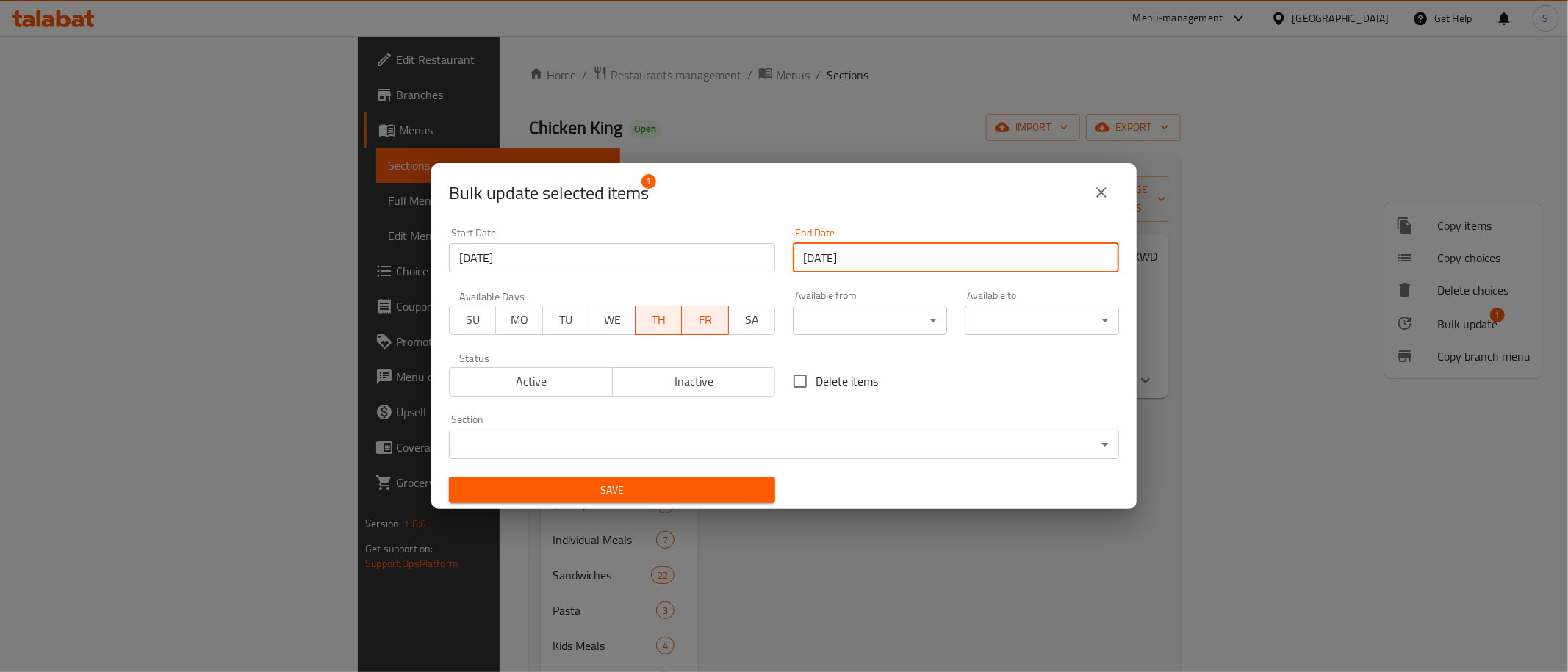
click at [614, 497] on span "Save" at bounding box center [612, 490] width 303 height 18
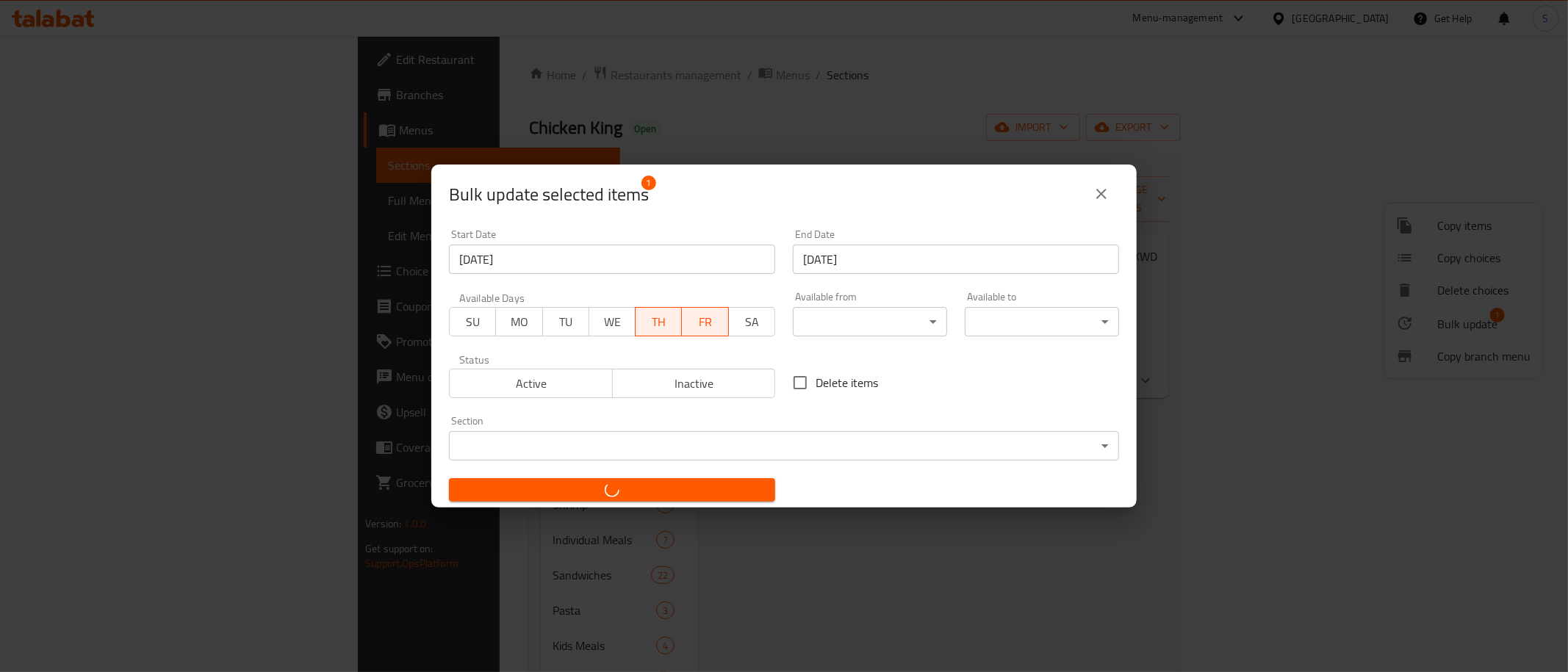
checkbox input "false"
